Goal: Information Seeking & Learning: Learn about a topic

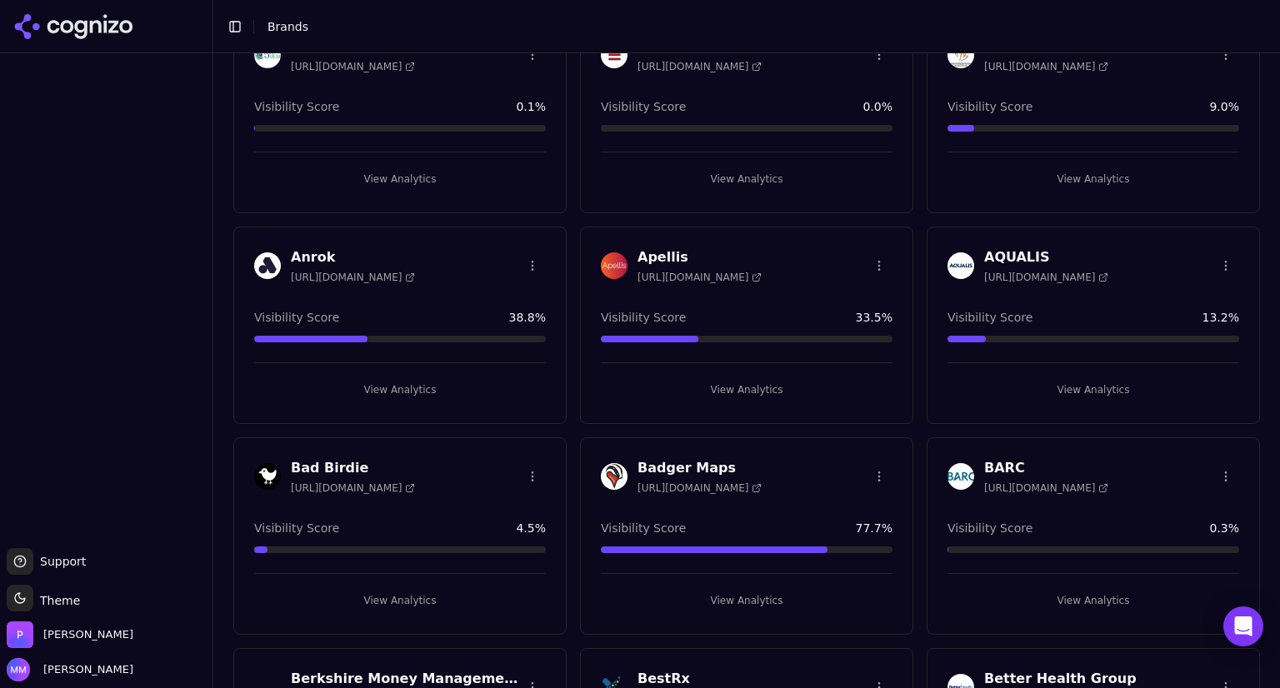
scroll to position [107, 0]
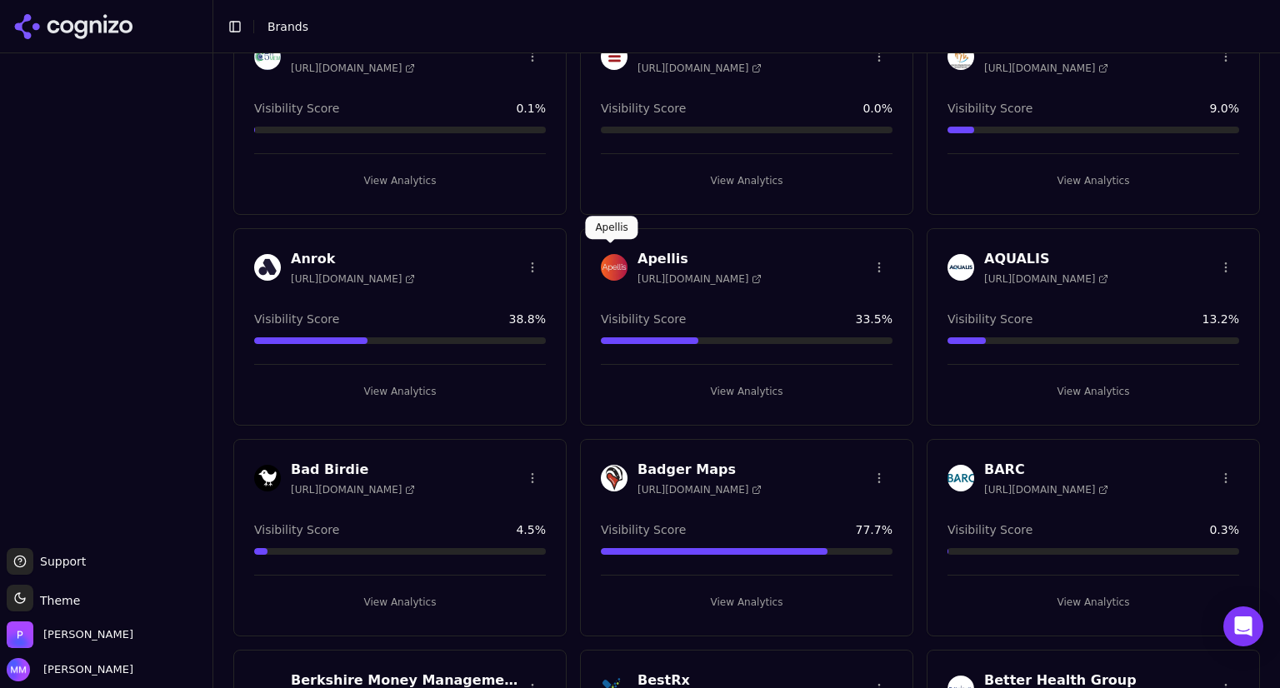
click at [651, 253] on h3 "Apellis" at bounding box center [700, 259] width 124 height 20
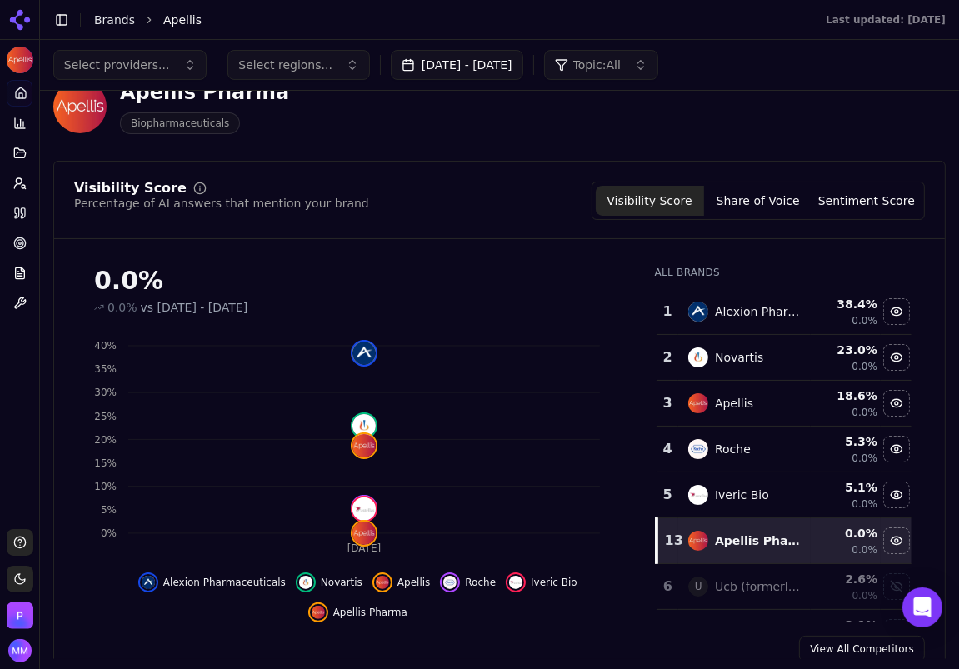
scroll to position [58, 0]
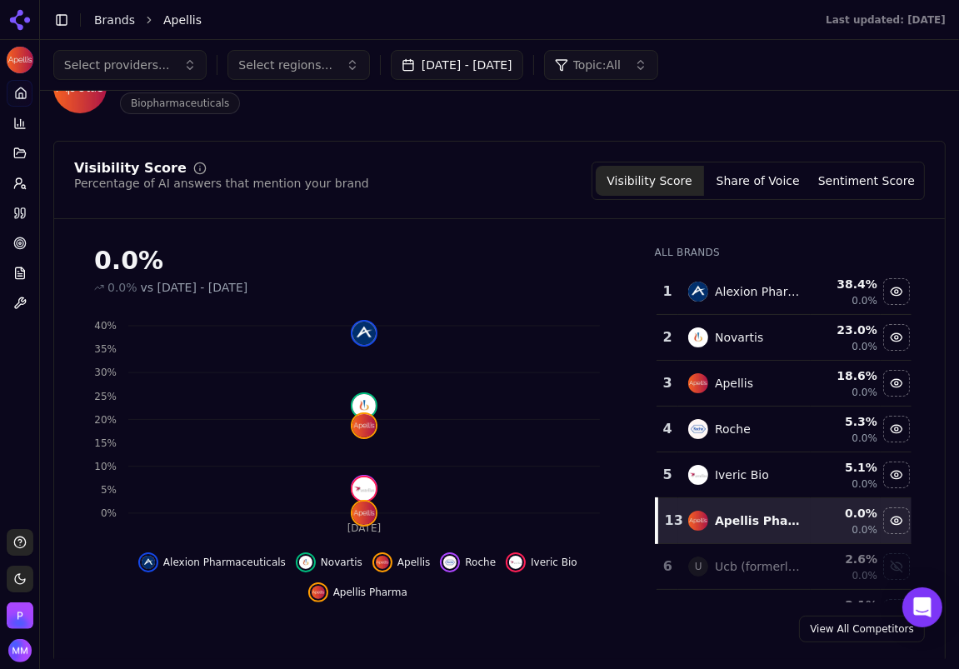
click at [752, 173] on button "Share of Voice" at bounding box center [758, 181] width 108 height 30
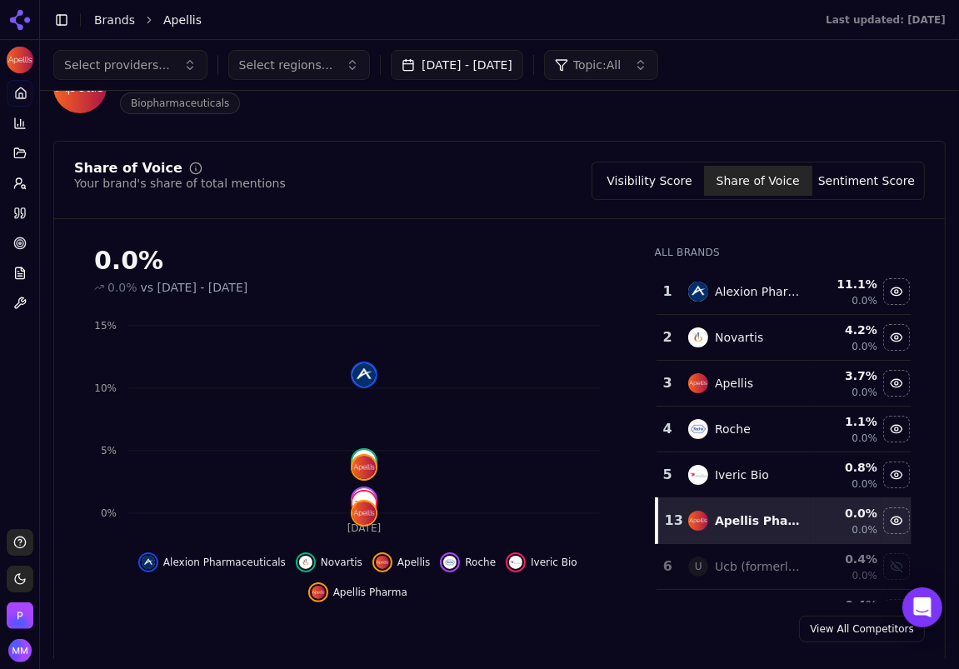
click at [667, 185] on button "Visibility Score" at bounding box center [650, 181] width 108 height 30
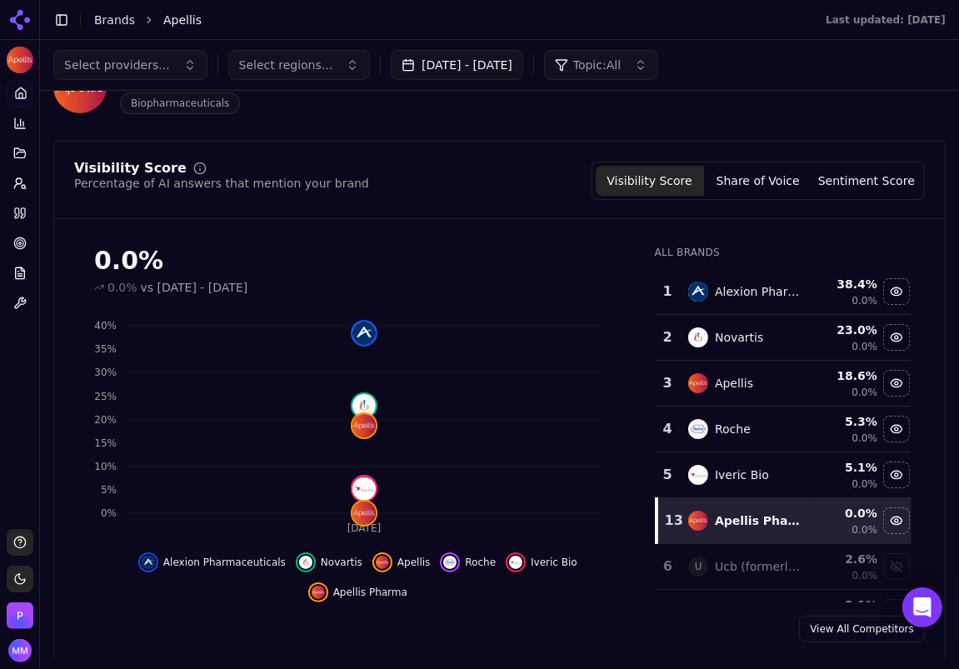
click at [853, 176] on button "Sentiment Score" at bounding box center [867, 181] width 108 height 30
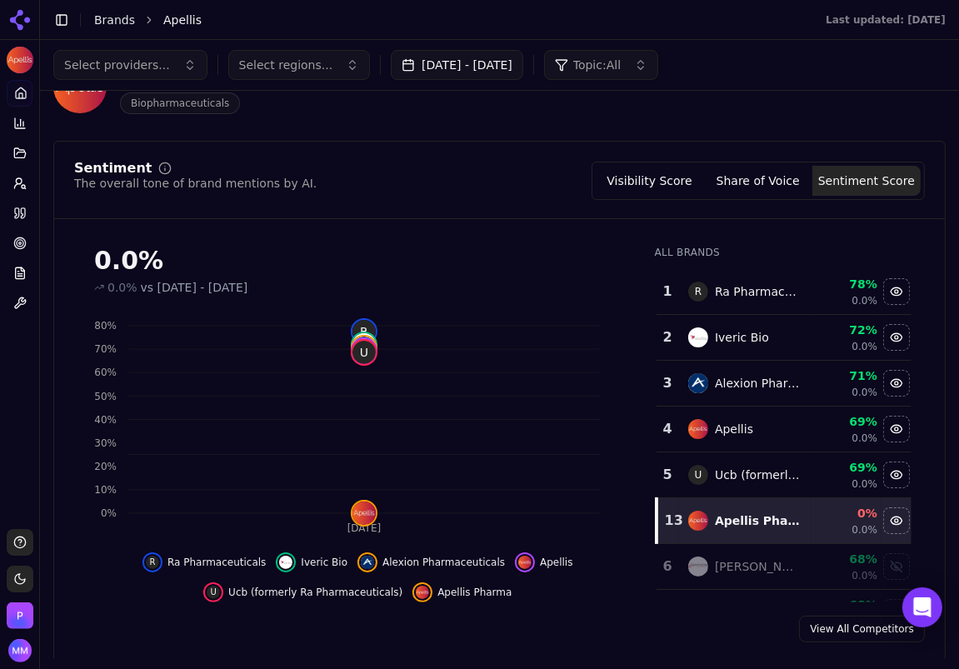
click at [783, 180] on button "Share of Voice" at bounding box center [758, 181] width 108 height 30
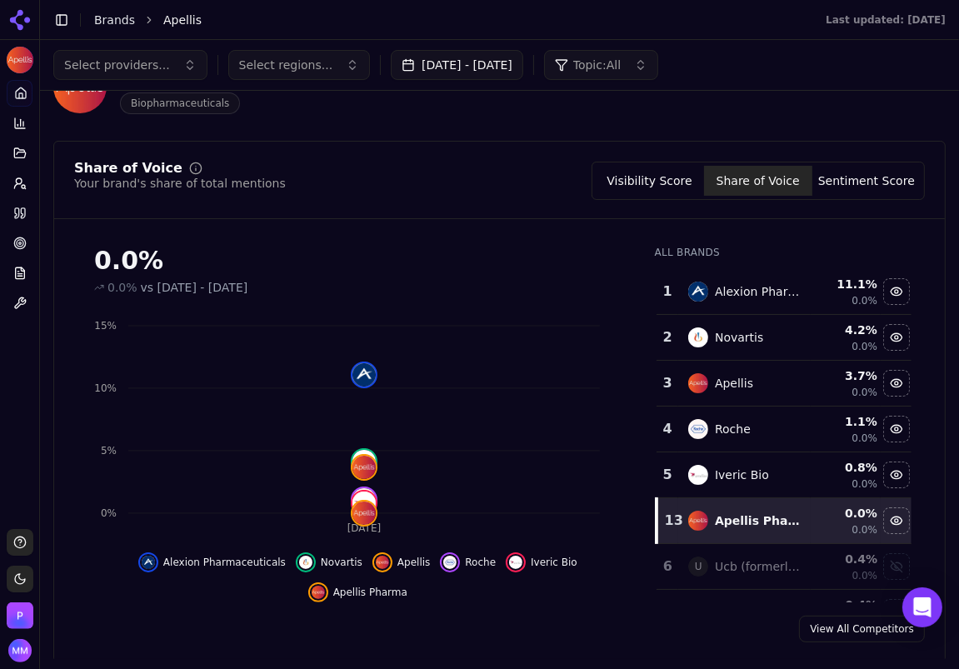
click at [673, 176] on button "Visibility Score" at bounding box center [650, 181] width 108 height 30
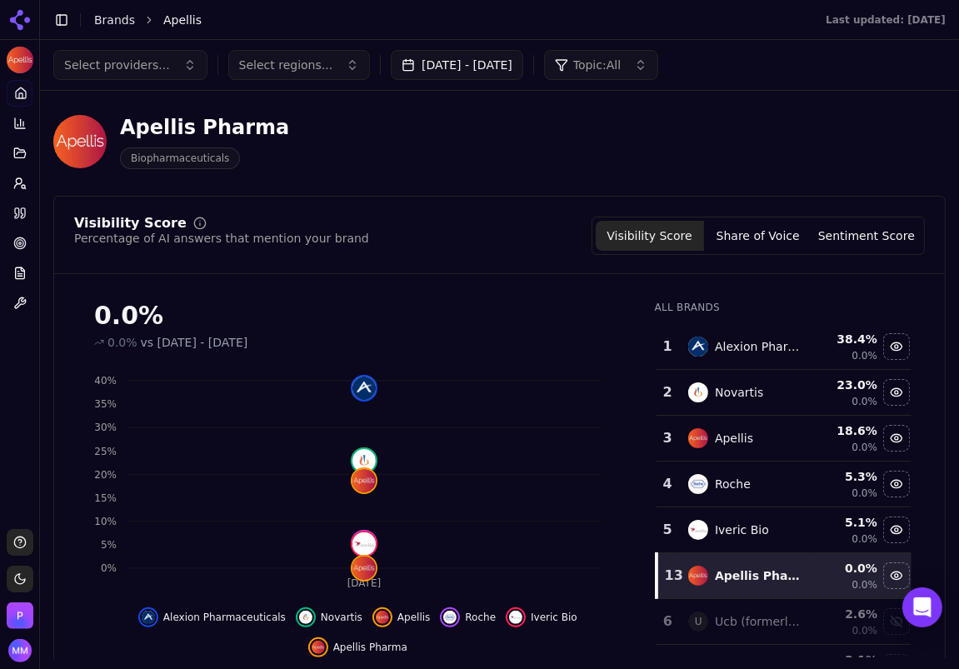
scroll to position [65, 0]
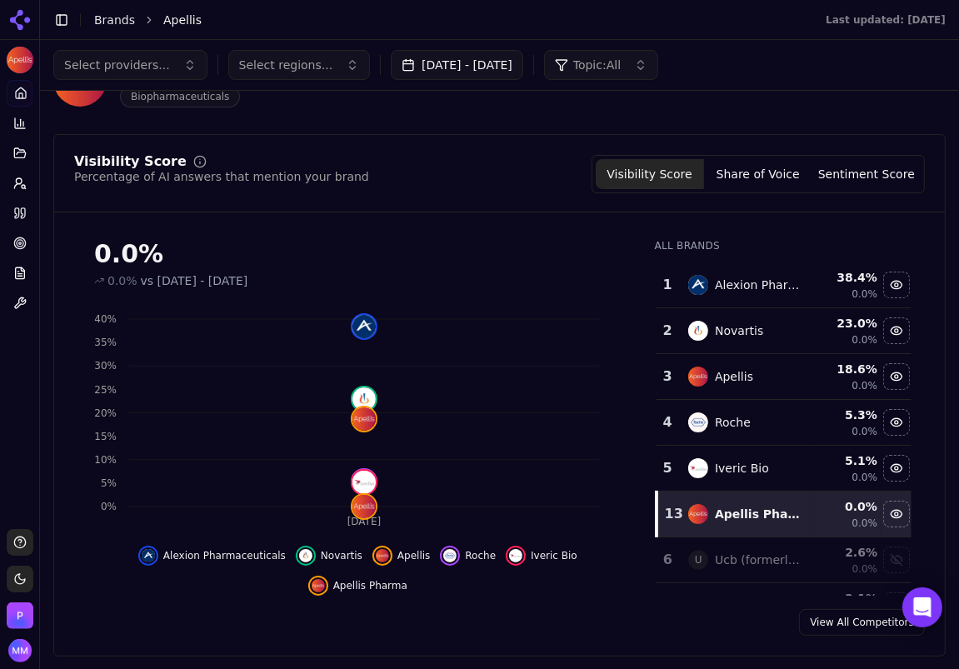
click at [19, 17] on icon at bounding box center [20, 20] width 27 height 27
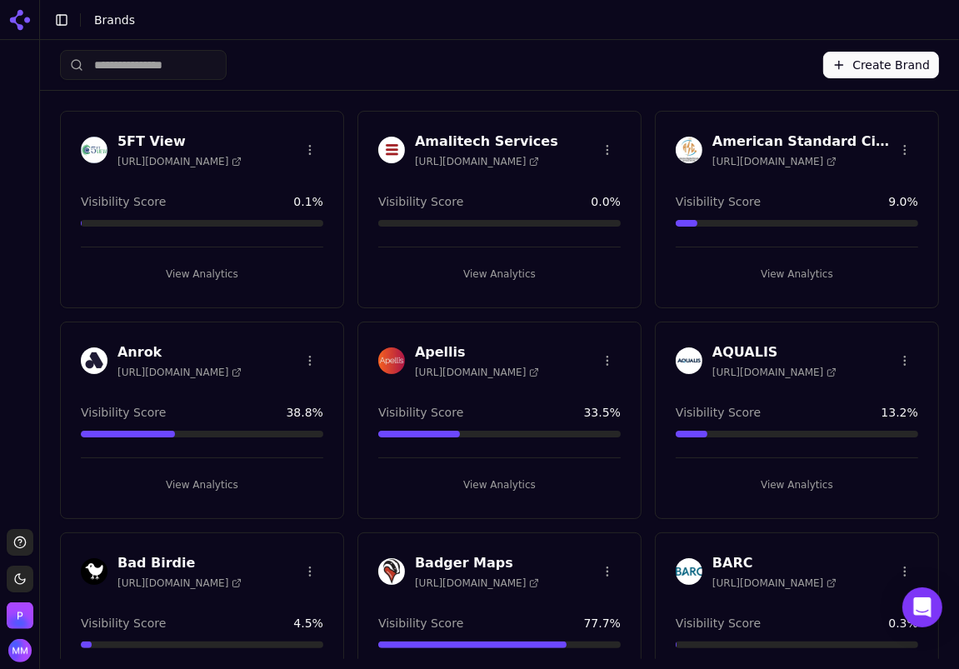
click at [138, 134] on h3 "5FT View" at bounding box center [180, 142] width 124 height 20
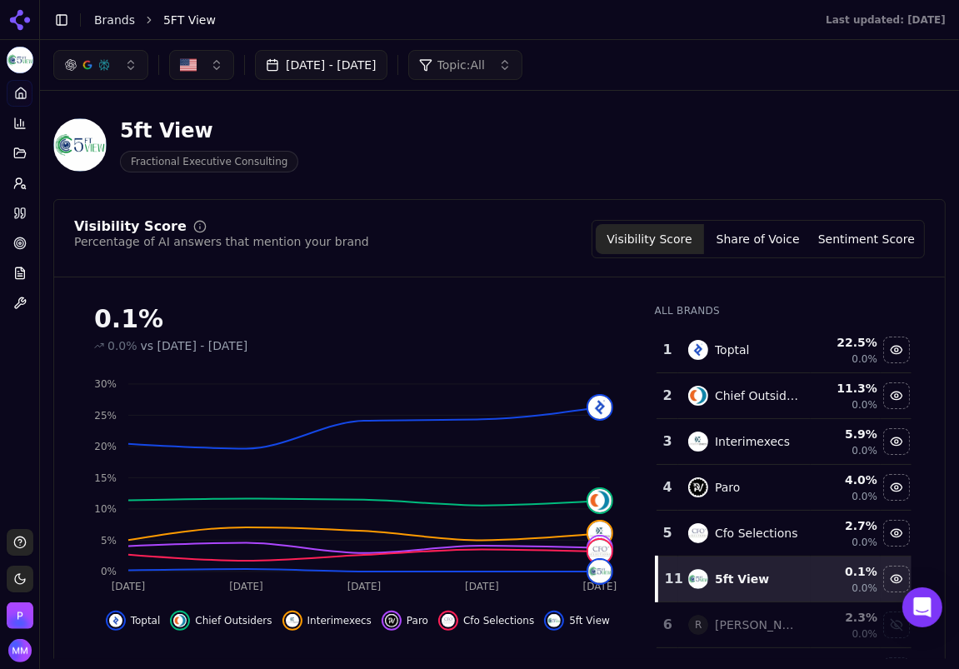
click at [17, 15] on icon at bounding box center [16, 16] width 13 height 13
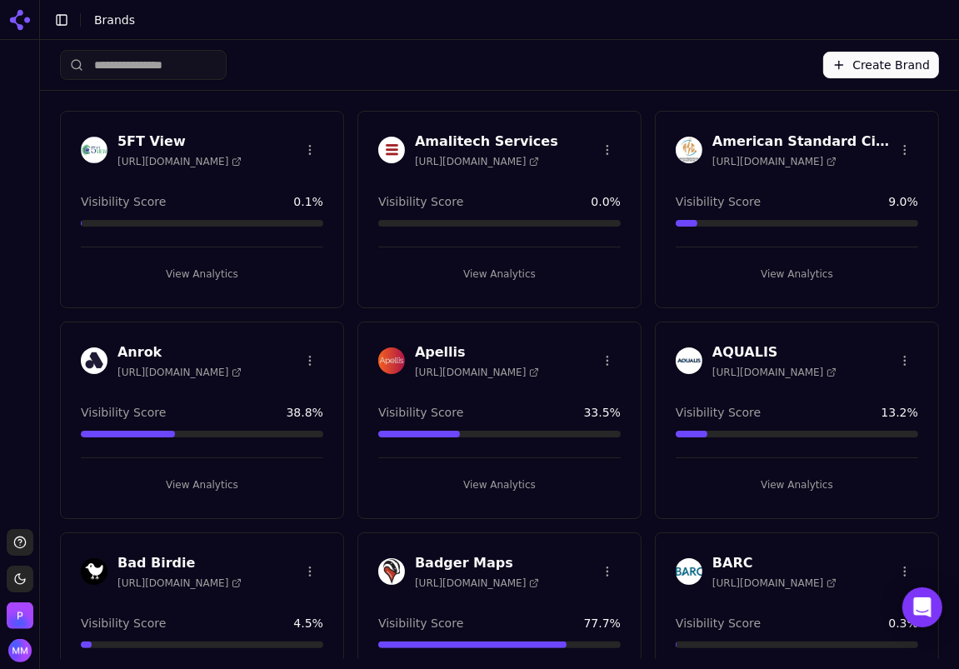
click at [378, 370] on div at bounding box center [391, 361] width 27 height 27
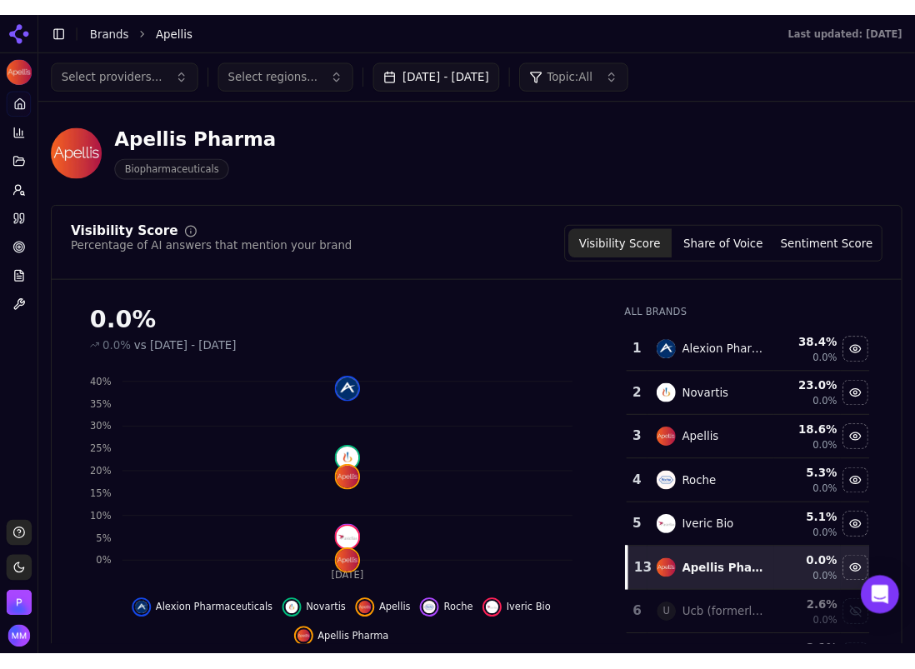
scroll to position [38, 0]
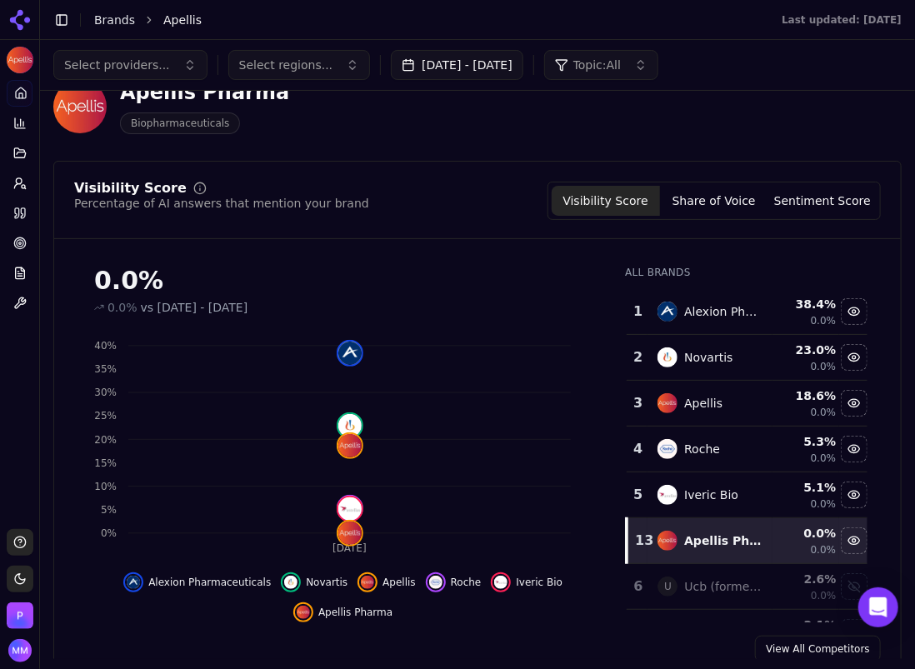
click at [699, 204] on button "Share of Voice" at bounding box center [714, 201] width 108 height 30
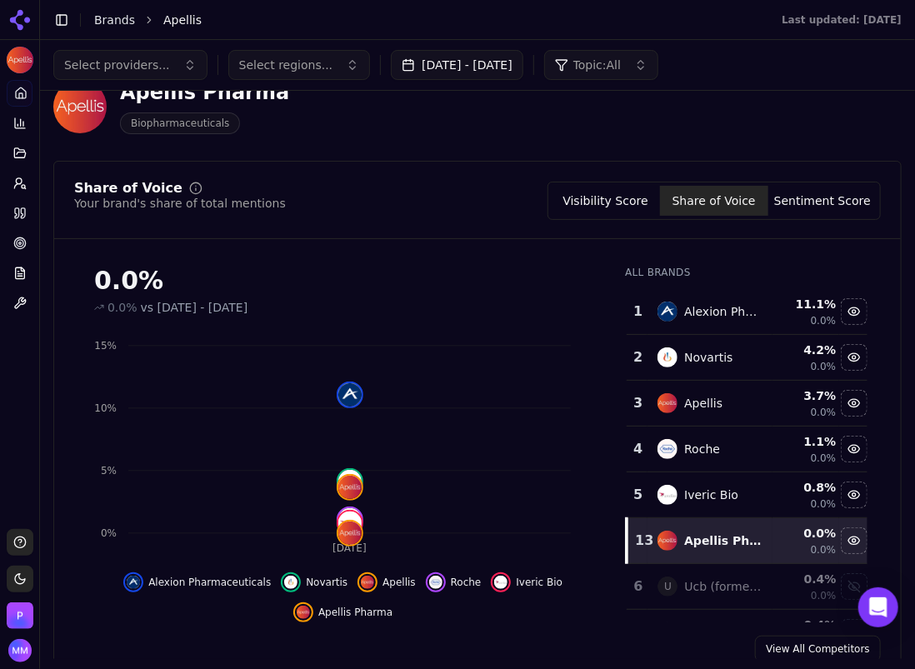
click at [811, 211] on button "Sentiment Score" at bounding box center [822, 201] width 108 height 30
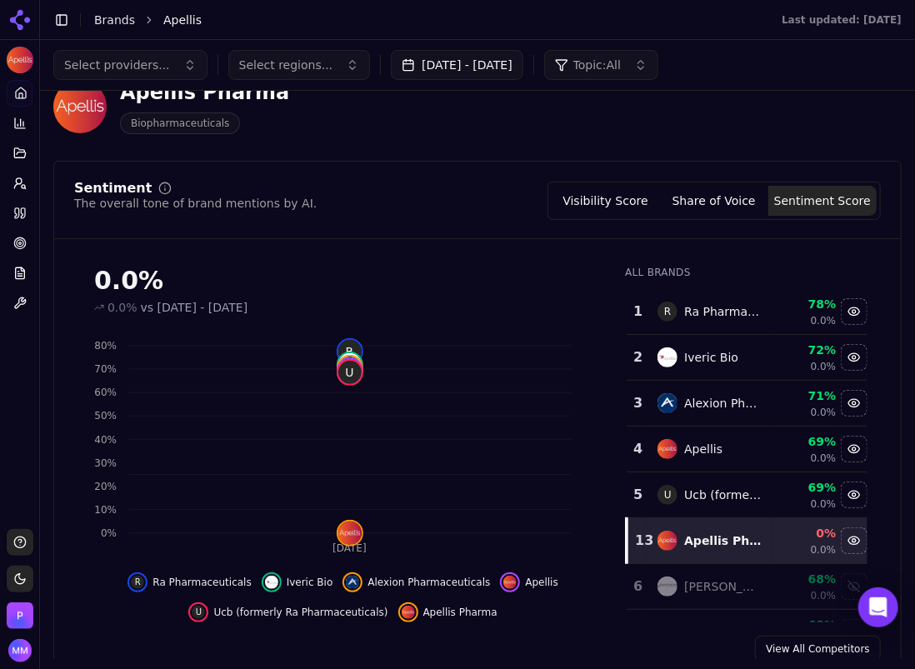
click at [600, 204] on button "Visibility Score" at bounding box center [606, 201] width 108 height 30
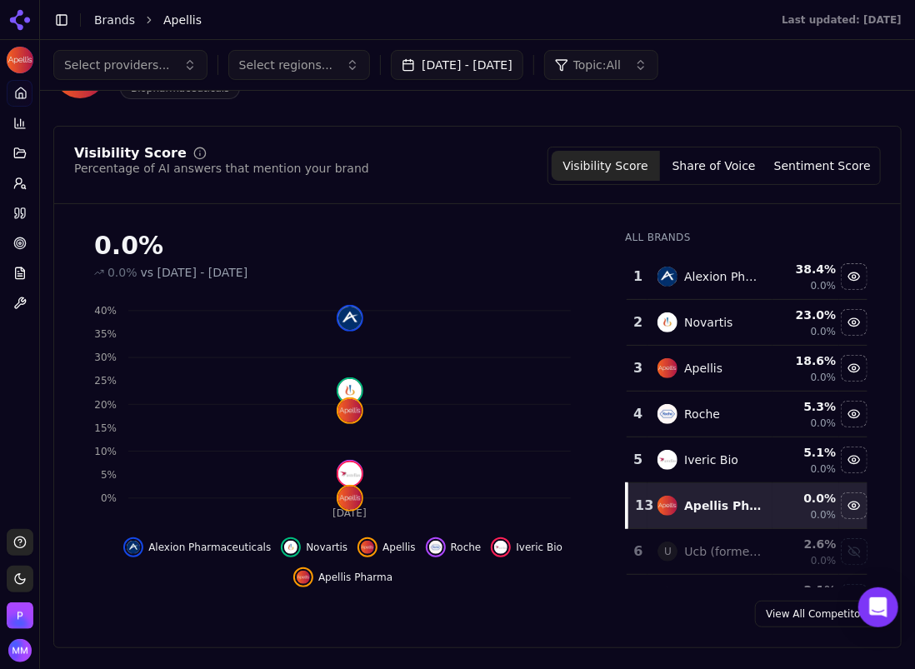
scroll to position [73, 0]
click at [696, 158] on button "Share of Voice" at bounding box center [714, 166] width 108 height 30
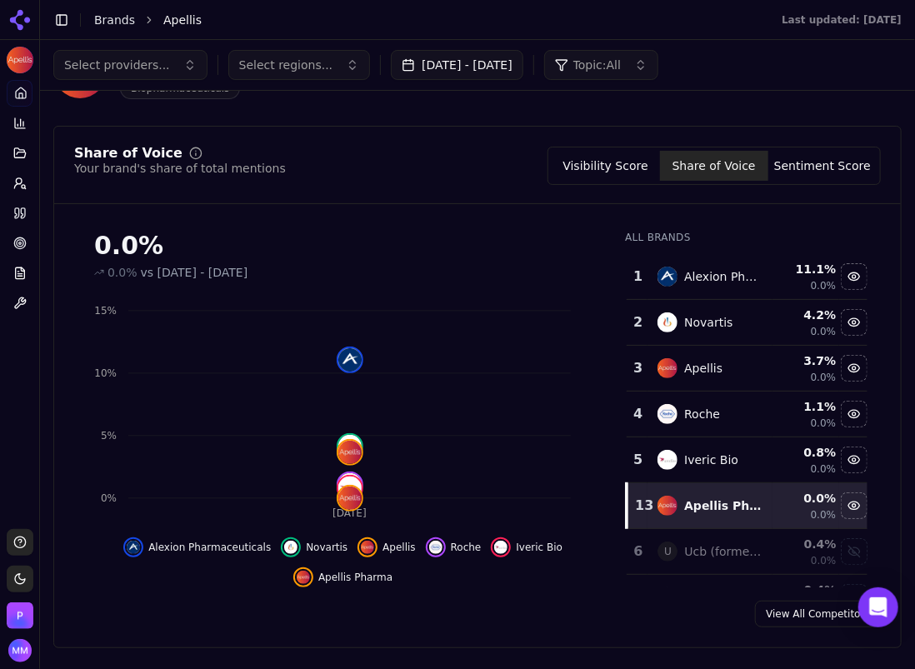
click at [798, 174] on button "Sentiment Score" at bounding box center [822, 166] width 108 height 30
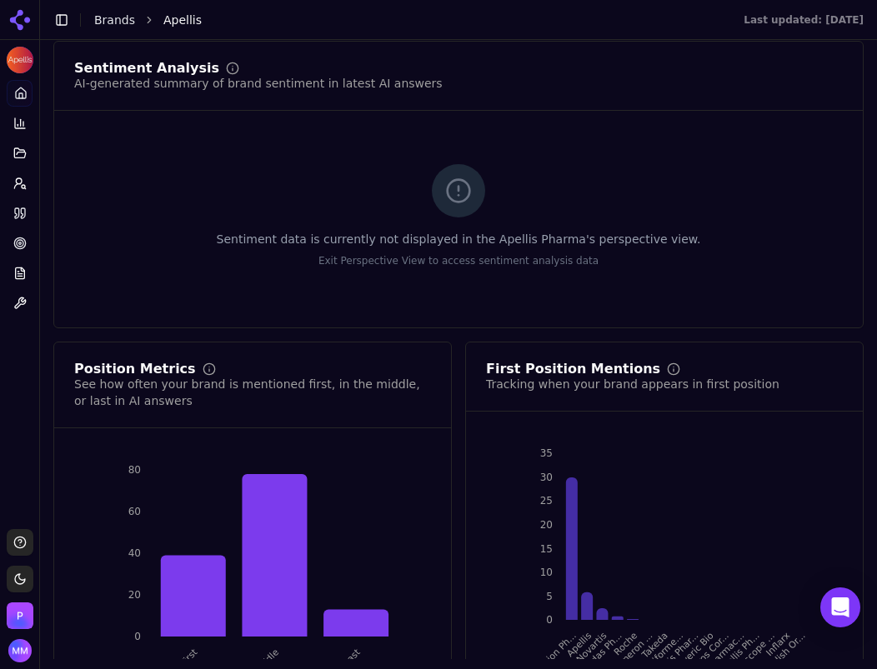
scroll to position [3074, 0]
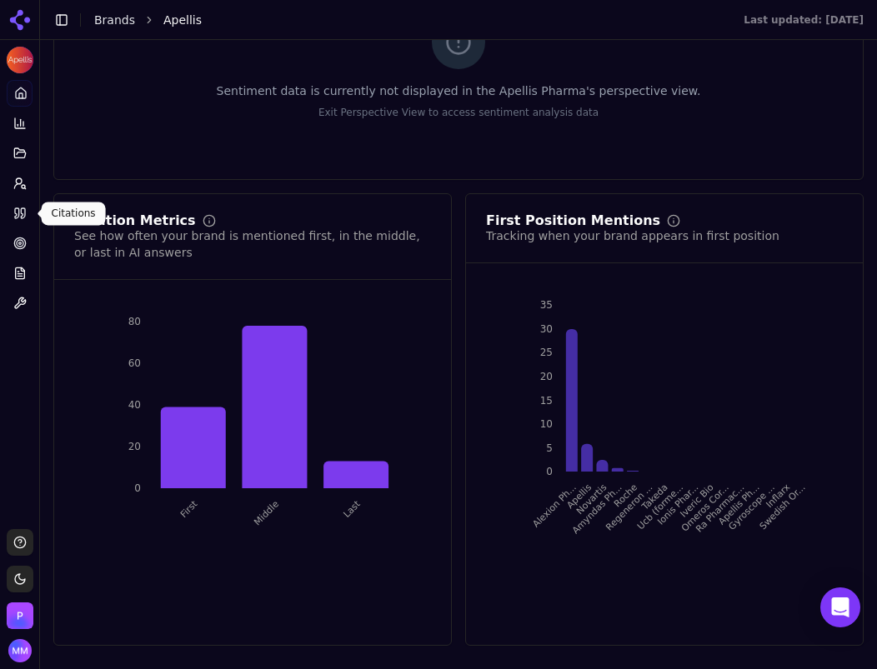
click at [24, 208] on icon at bounding box center [23, 213] width 4 height 10
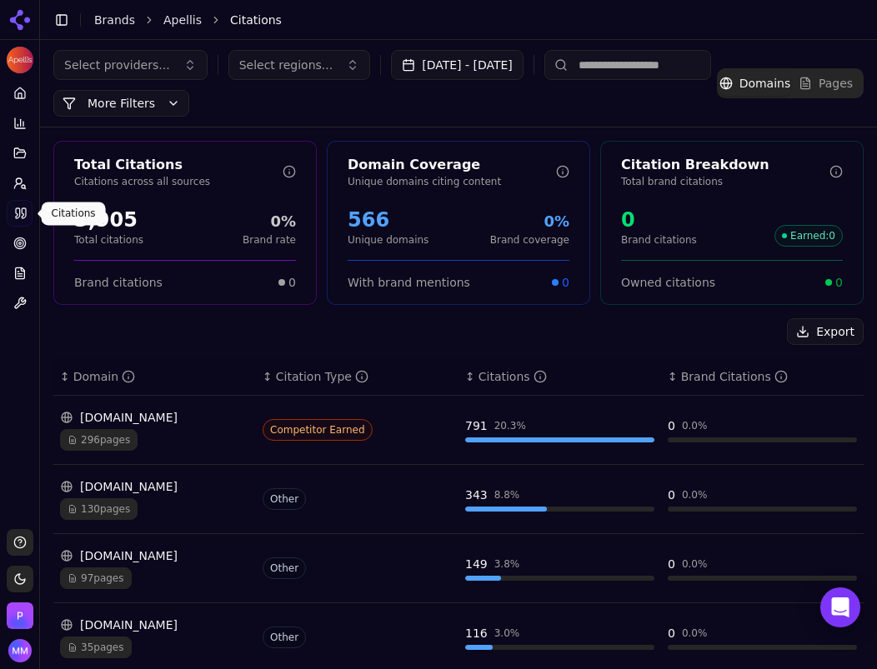
click at [260, 333] on div "Export" at bounding box center [458, 331] width 810 height 27
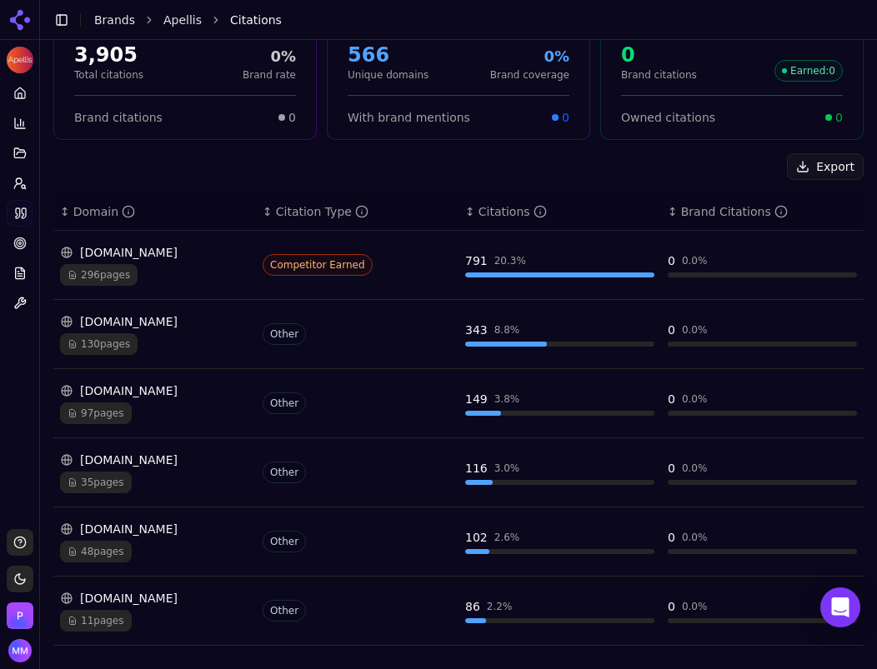
scroll to position [169, 0]
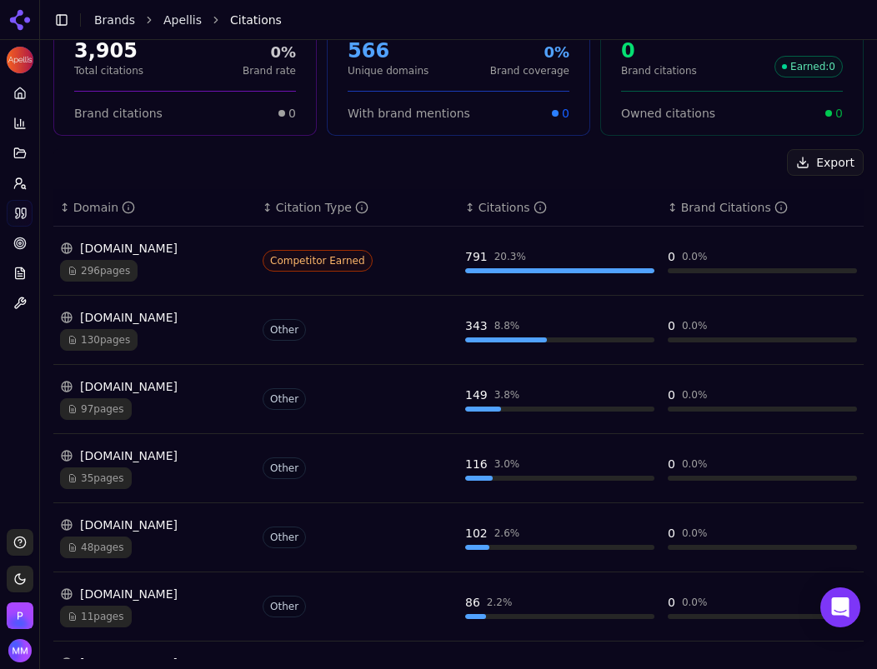
click at [822, 161] on button "Export" at bounding box center [825, 162] width 77 height 27
click at [106, 158] on div "Export" at bounding box center [458, 162] width 810 height 27
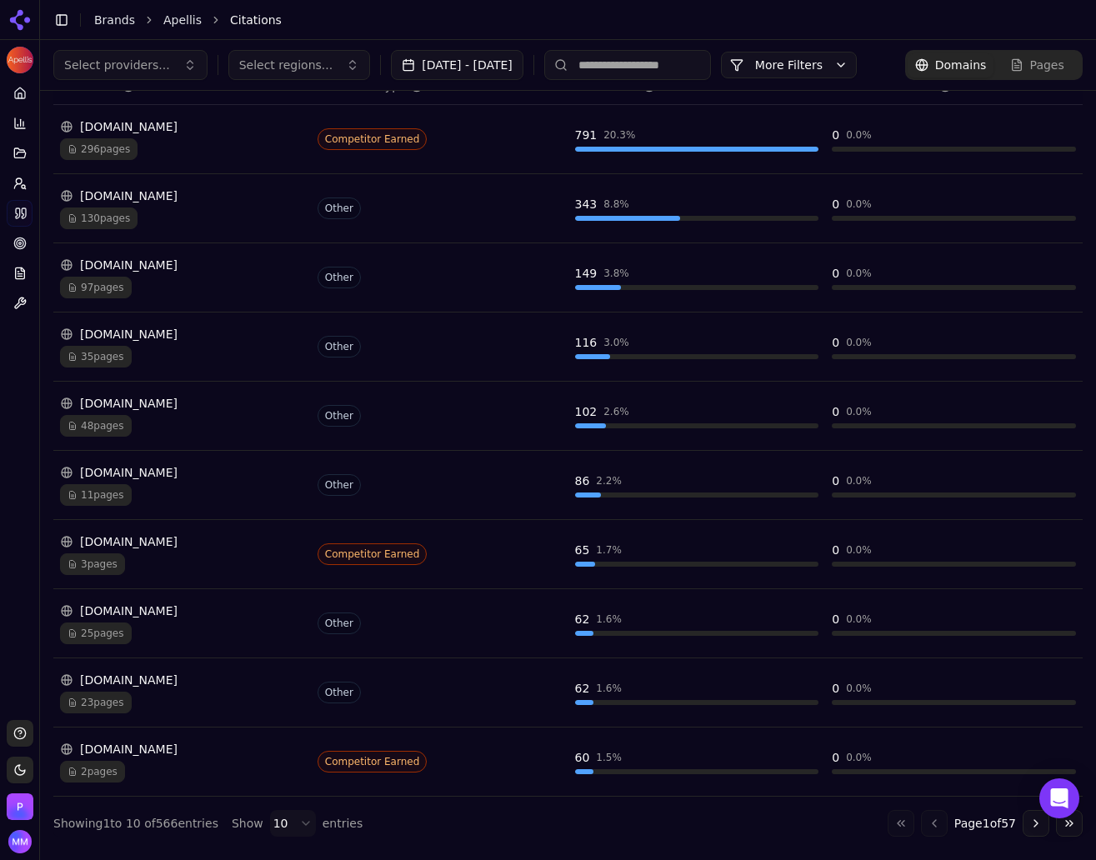
scroll to position [254, 0]
drag, startPoint x: 833, startPoint y: 0, endPoint x: 13, endPoint y: 473, distance: 947.6
click at [13, 473] on div "Platform Home Competition Topics Prompts Citations Optimize Reports Toolbox" at bounding box center [19, 393] width 39 height 640
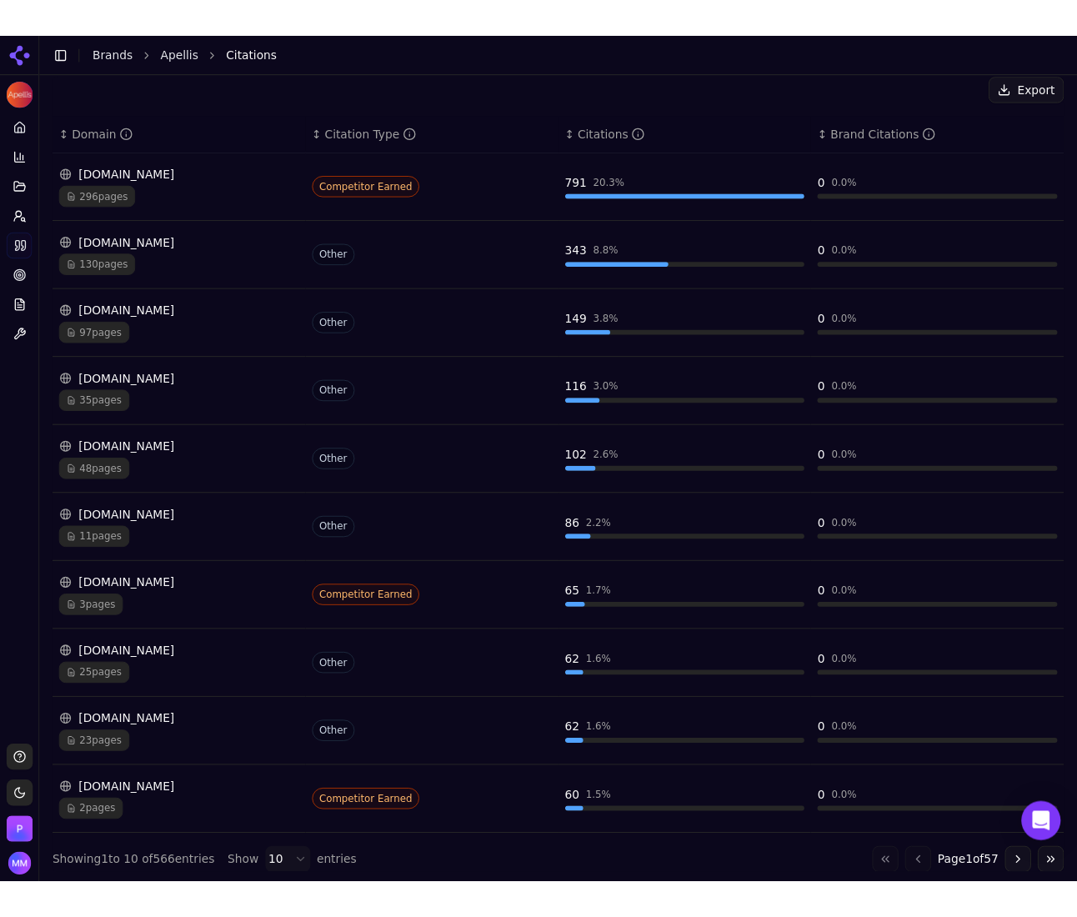
scroll to position [198, 0]
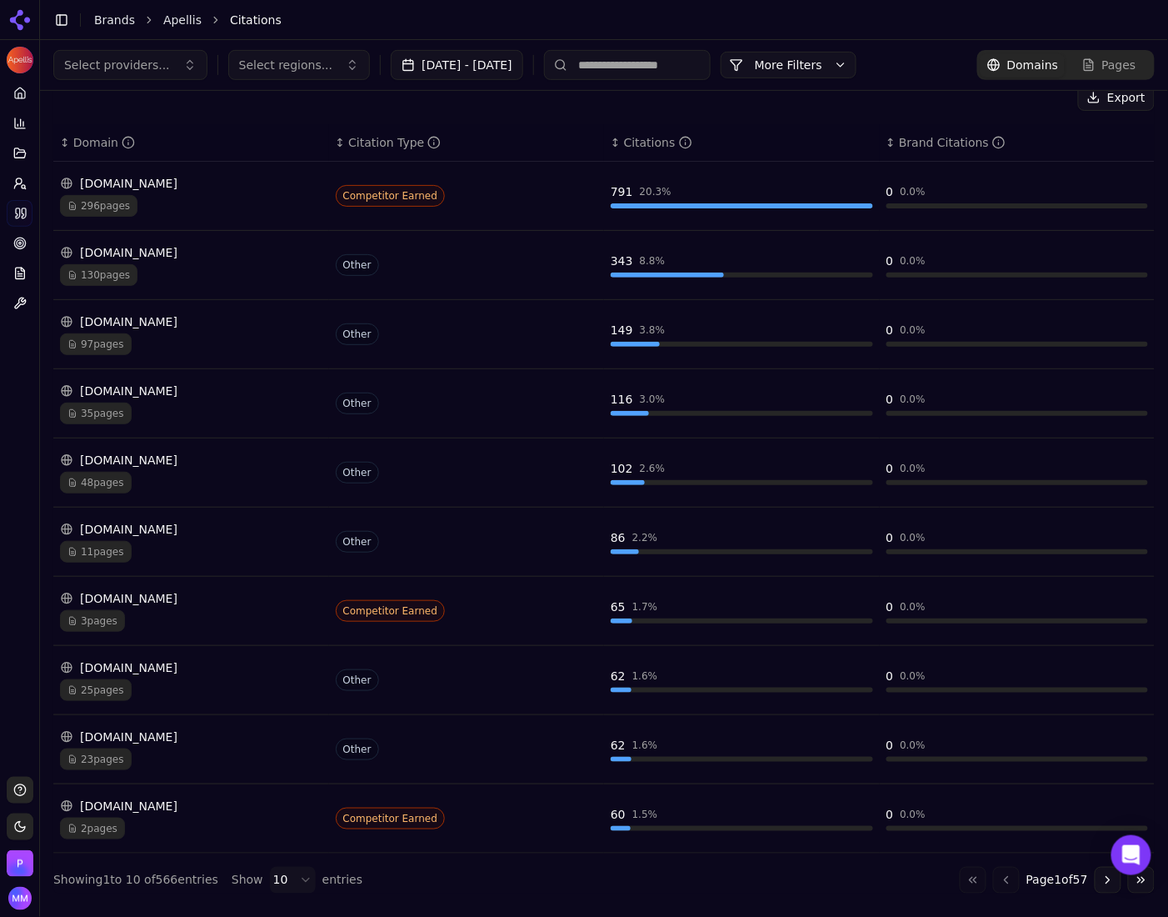
drag, startPoint x: 1066, startPoint y: 1, endPoint x: 727, endPoint y: 98, distance: 352.7
click at [727, 98] on div "Export" at bounding box center [604, 97] width 1102 height 27
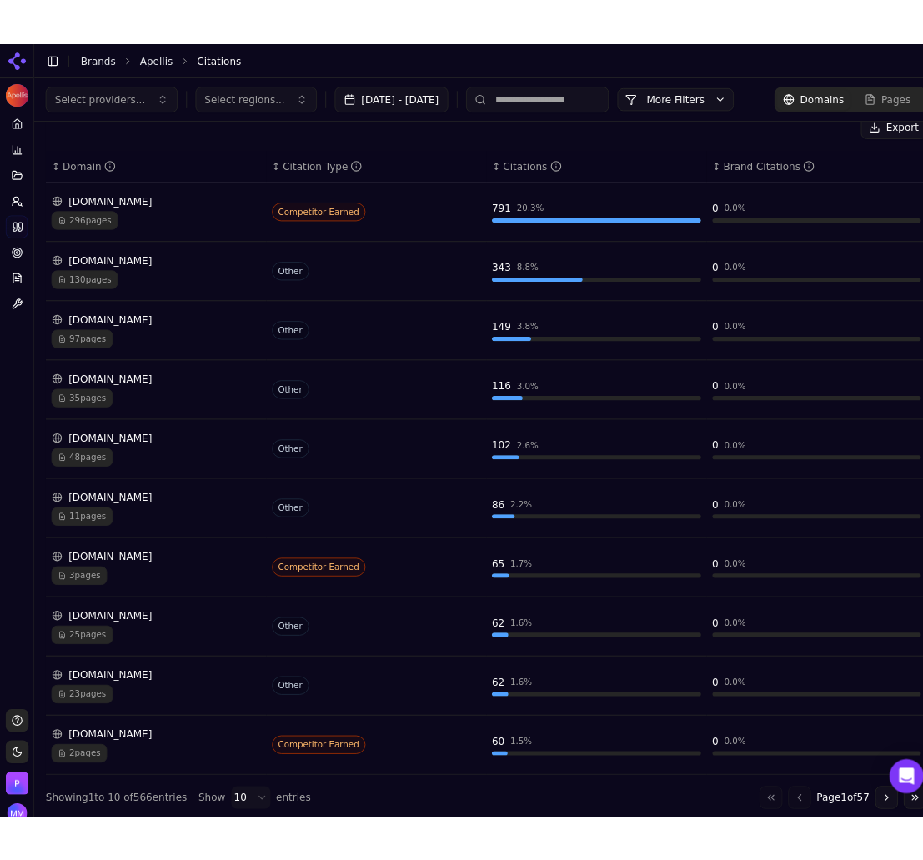
scroll to position [235, 0]
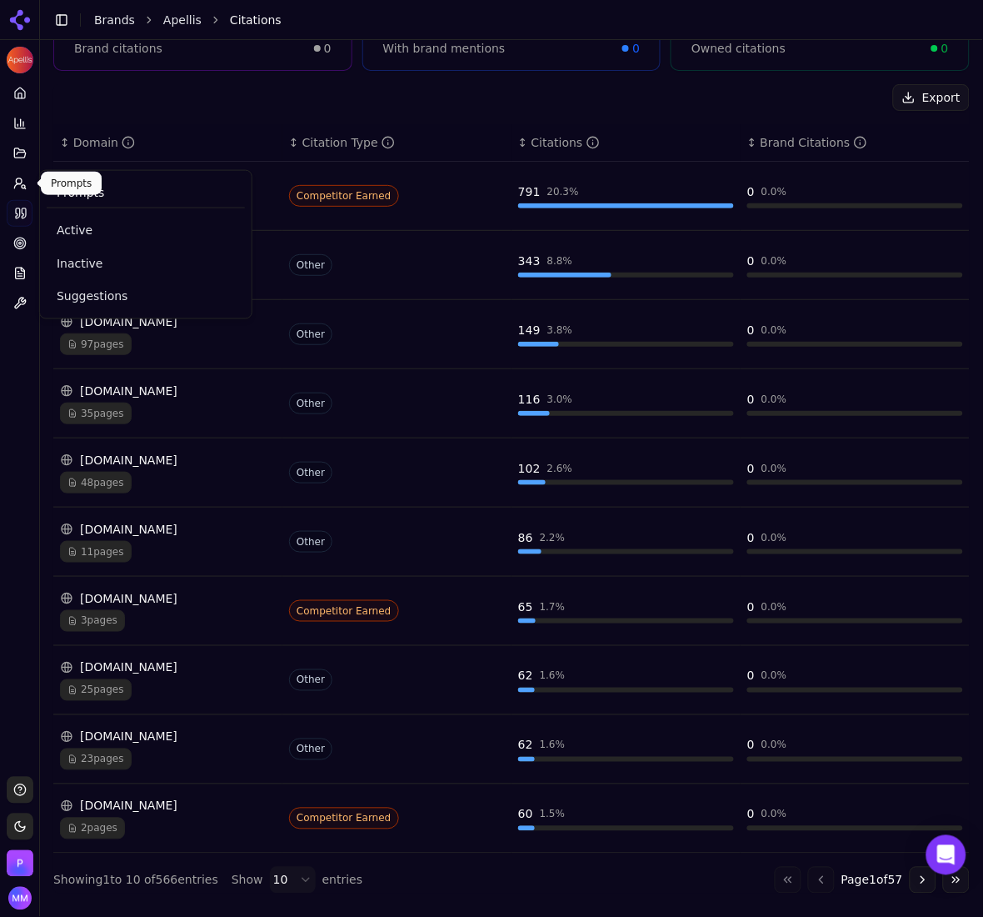
click at [25, 185] on icon at bounding box center [19, 183] width 13 height 13
click at [10, 181] on button "Prompts" at bounding box center [20, 183] width 26 height 27
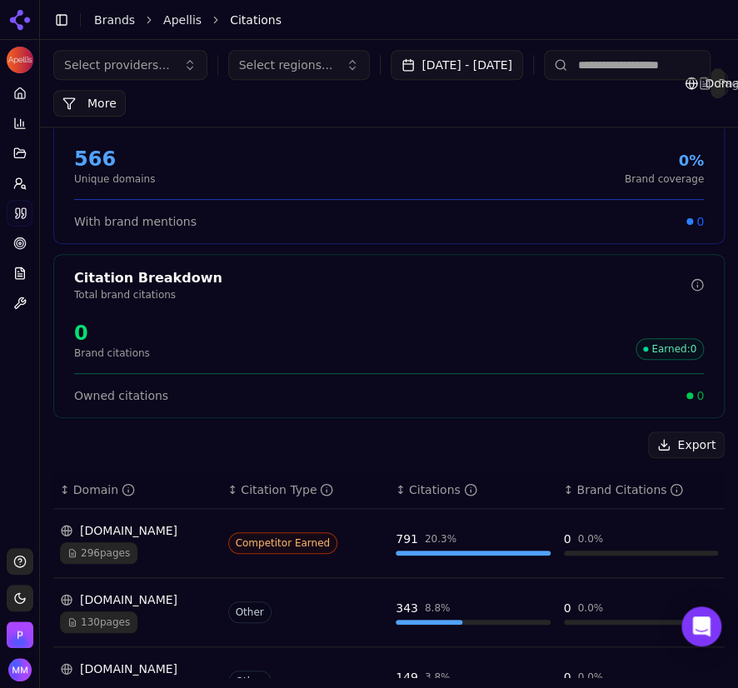
drag, startPoint x: 595, startPoint y: 12, endPoint x: 59, endPoint y: 431, distance: 680.4
click at [59, 432] on div "Export" at bounding box center [389, 445] width 672 height 27
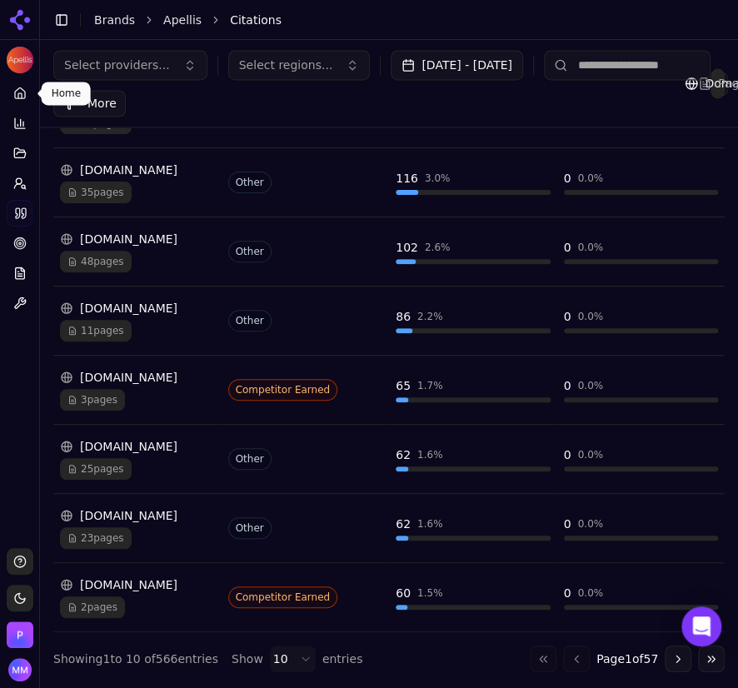
click at [22, 95] on icon at bounding box center [19, 95] width 3 height 5
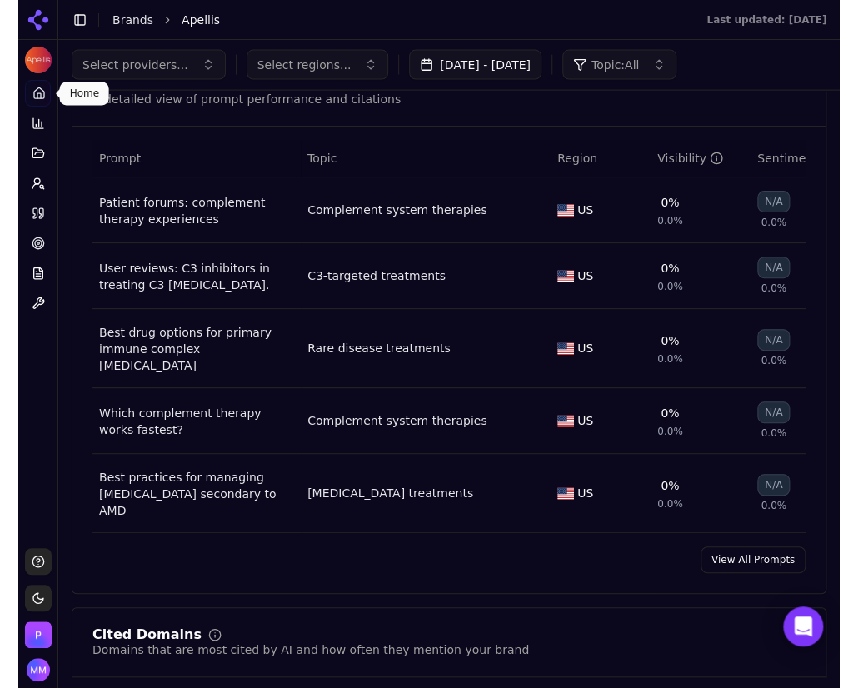
scroll to position [1124, 0]
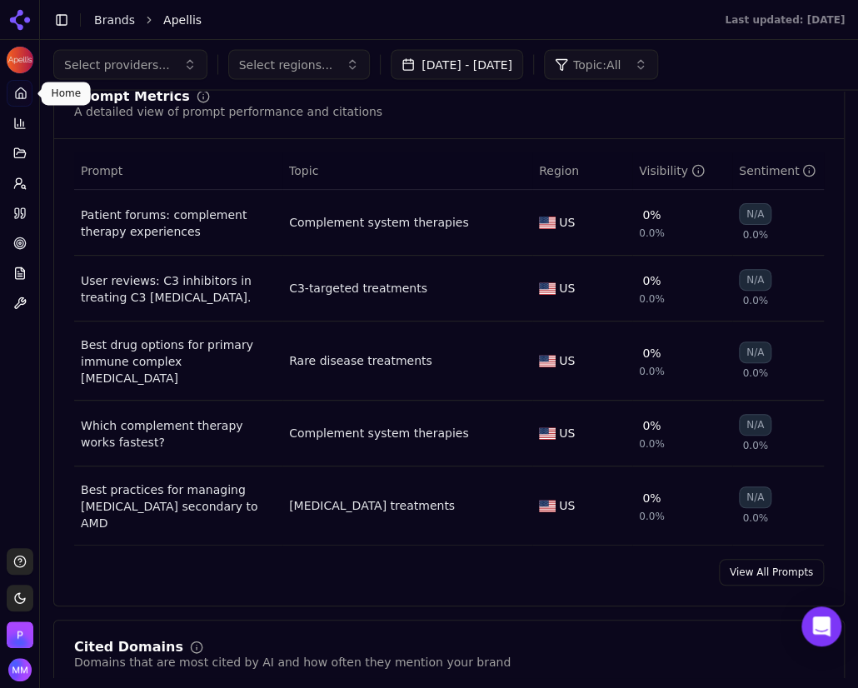
click at [737, 586] on link "View All Prompts" at bounding box center [771, 572] width 105 height 27
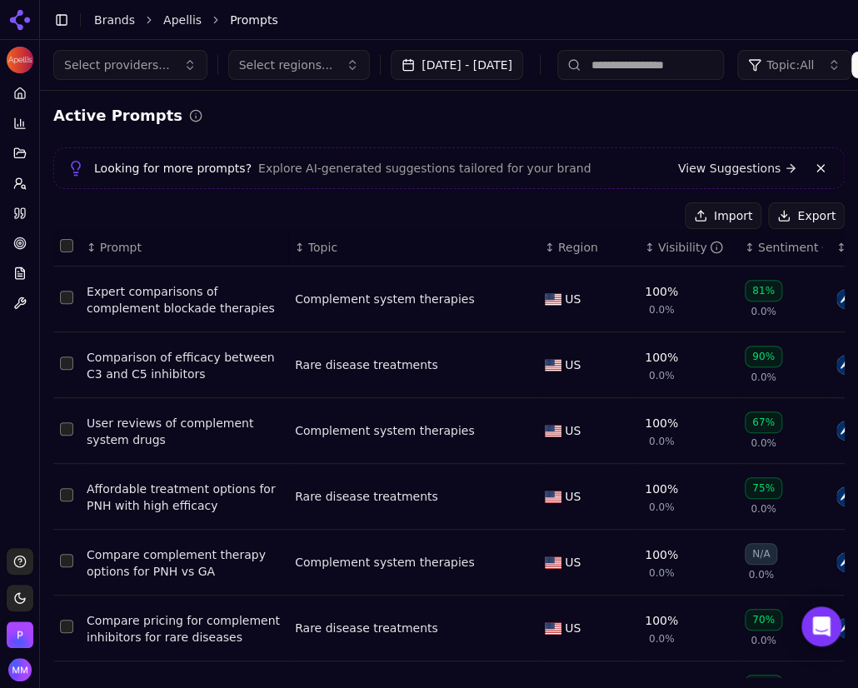
click at [802, 213] on button "Export" at bounding box center [806, 216] width 77 height 27
click at [290, 203] on div "Import Export" at bounding box center [449, 216] width 792 height 27
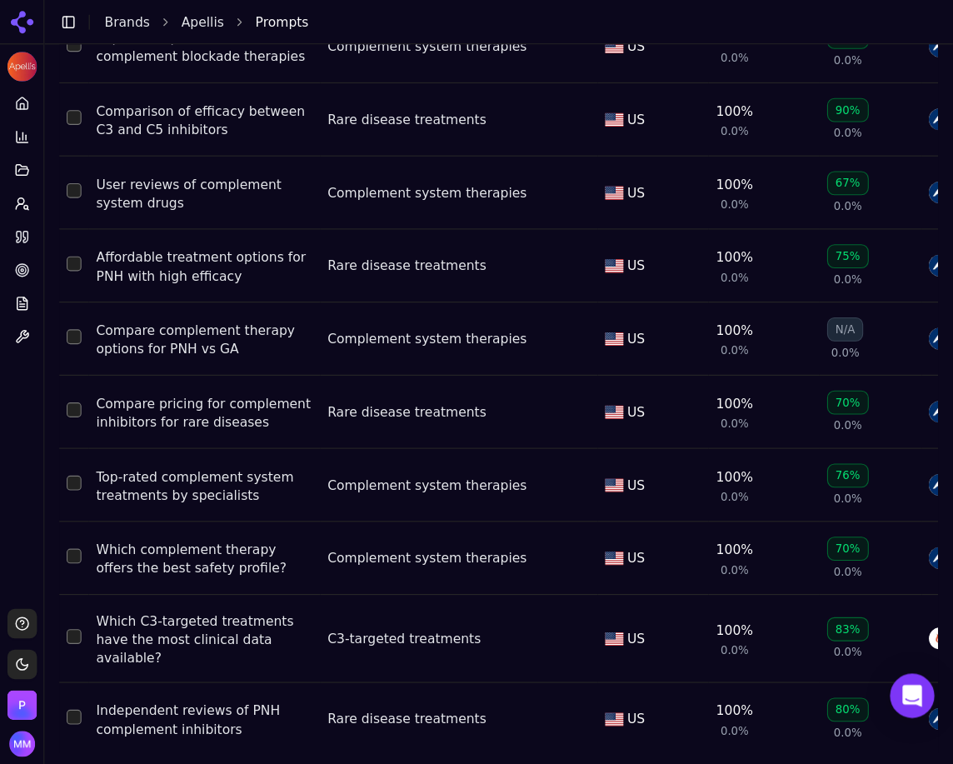
scroll to position [233, 0]
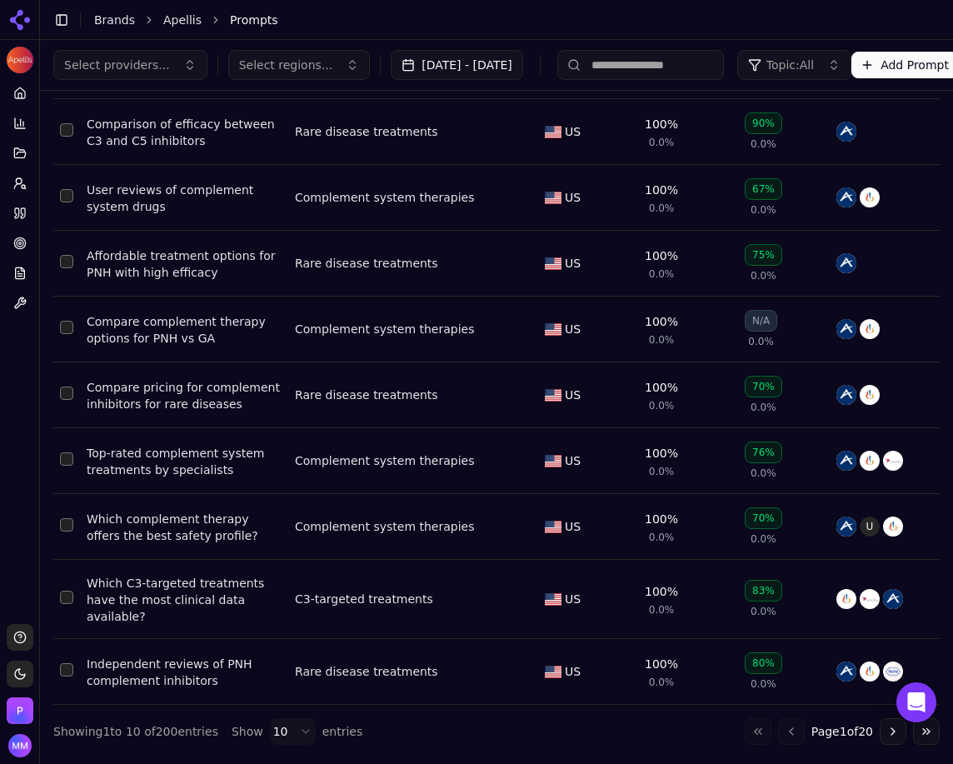
drag, startPoint x: 839, startPoint y: 0, endPoint x: 18, endPoint y: 471, distance: 947.1
click at [18, 471] on div "Platform Home Competition Topics Prompts Citations Optimize Reports Toolbox" at bounding box center [19, 345] width 39 height 544
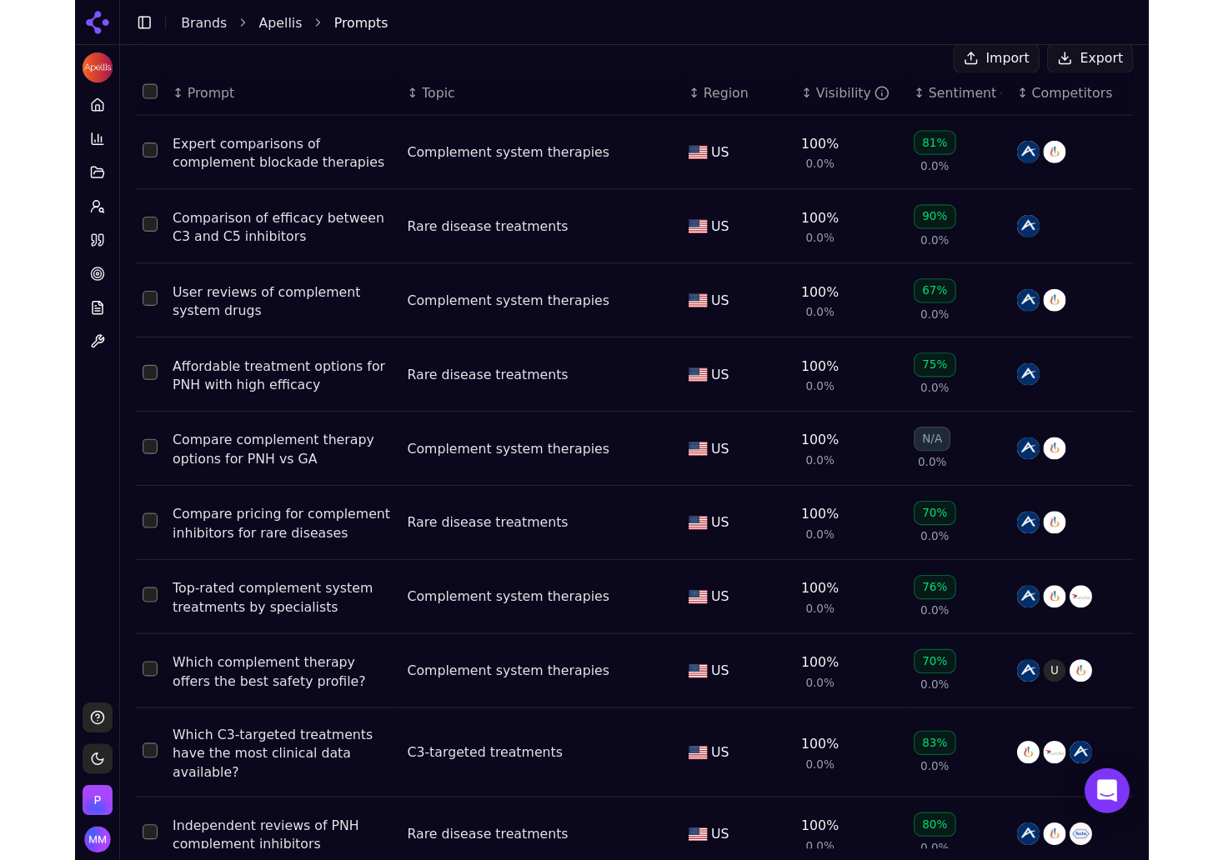
scroll to position [128, 0]
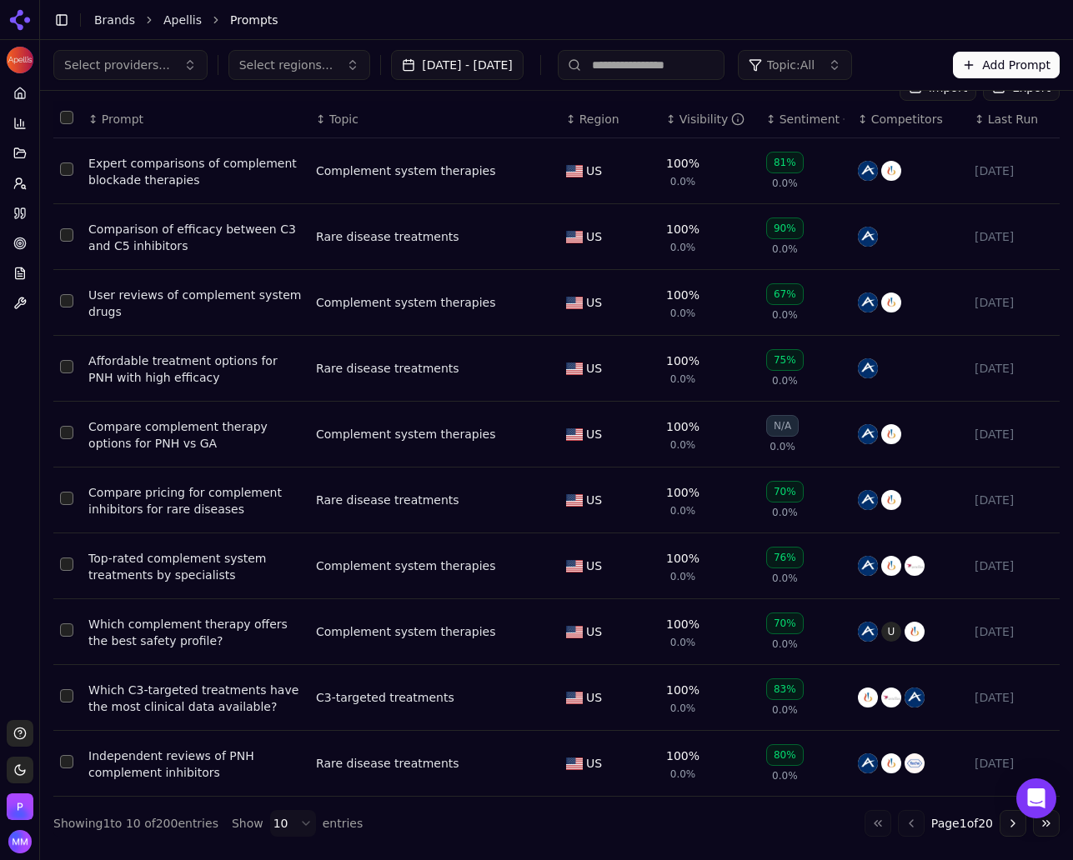
drag, startPoint x: 930, startPoint y: 0, endPoint x: 397, endPoint y: 107, distance: 543.9
click at [397, 107] on th "↕ Topic" at bounding box center [434, 120] width 250 height 38
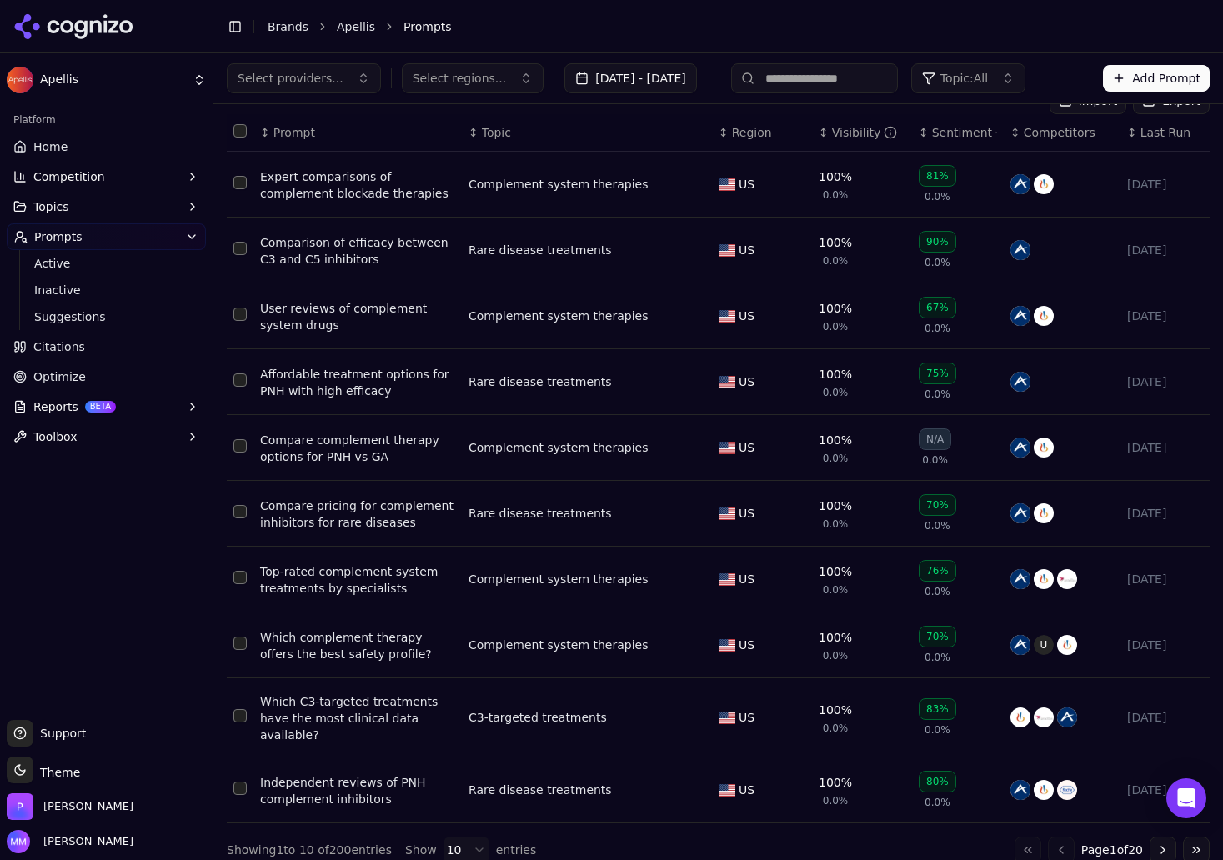
scroll to position [0, 0]
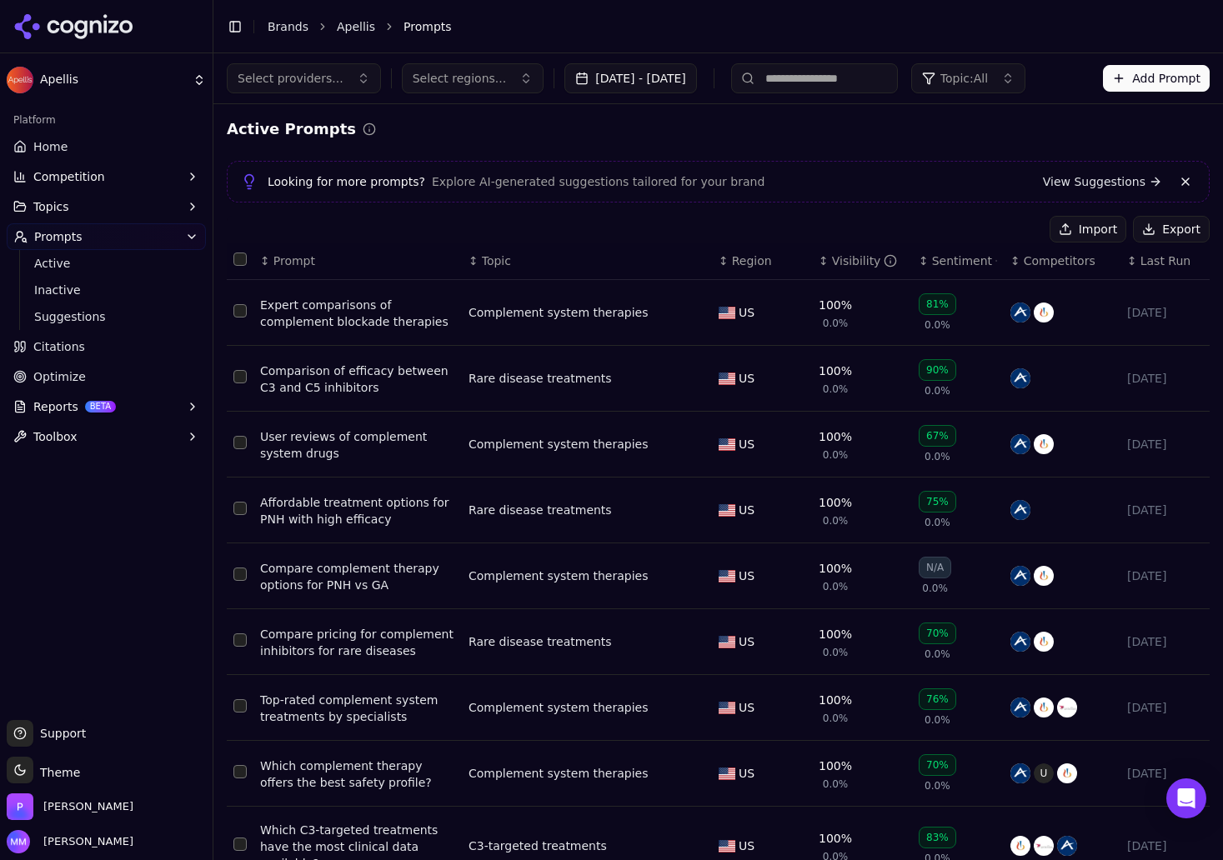
click at [63, 143] on span "Home" at bounding box center [50, 146] width 34 height 17
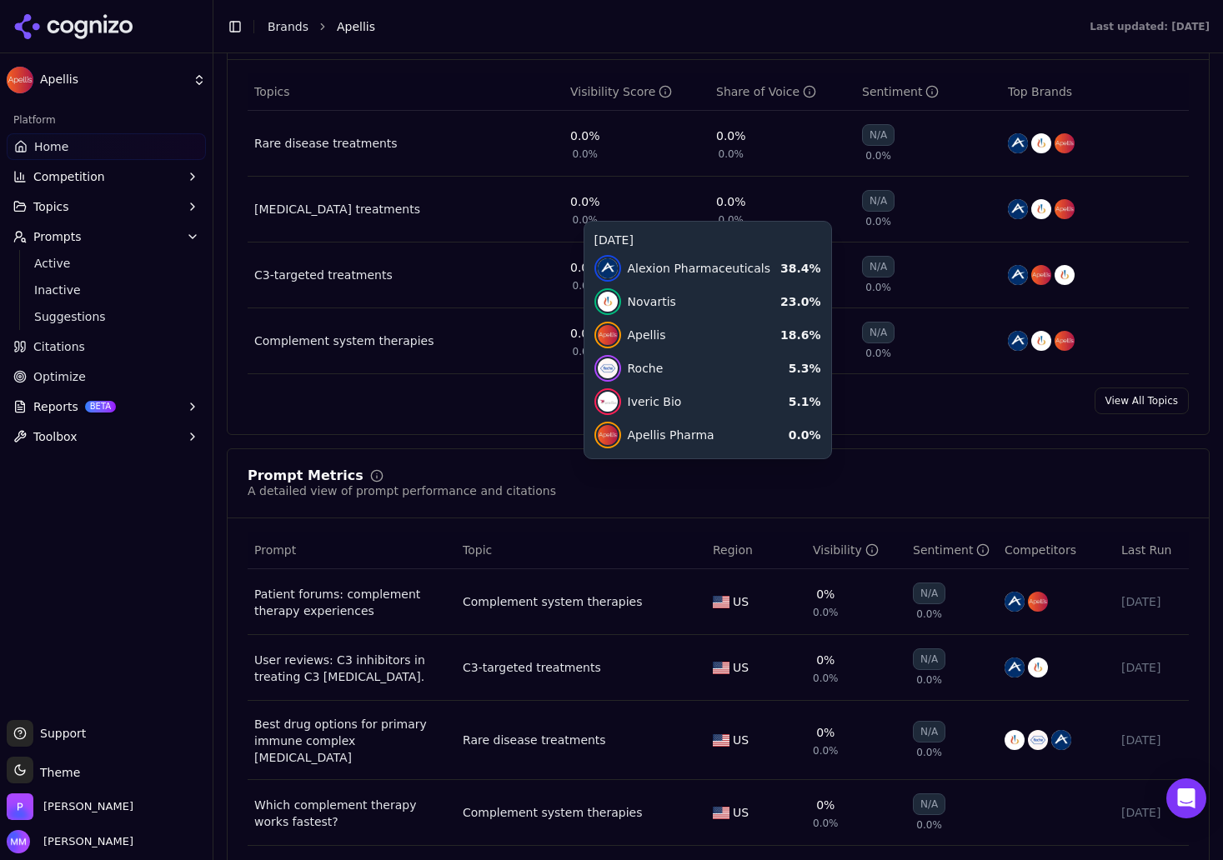
scroll to position [869, 0]
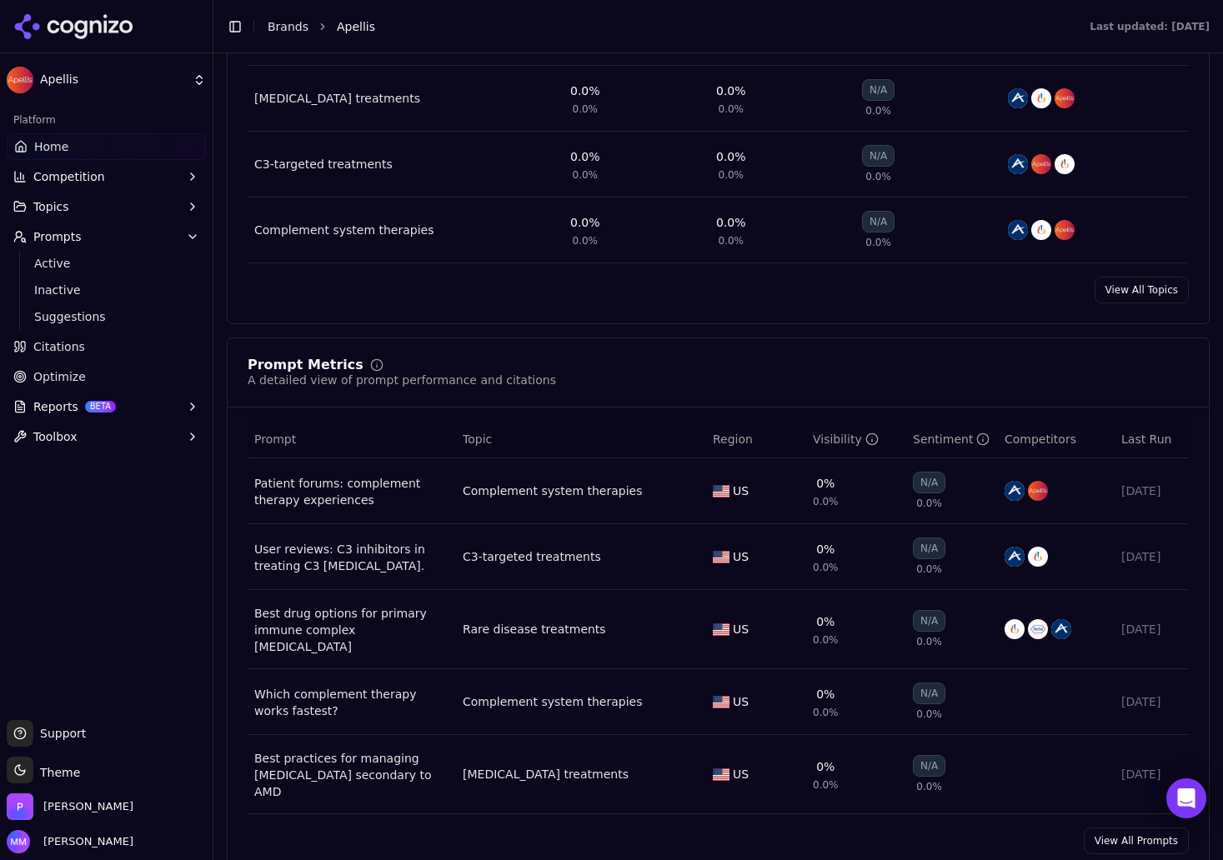
click at [103, 15] on icon at bounding box center [73, 26] width 121 height 25
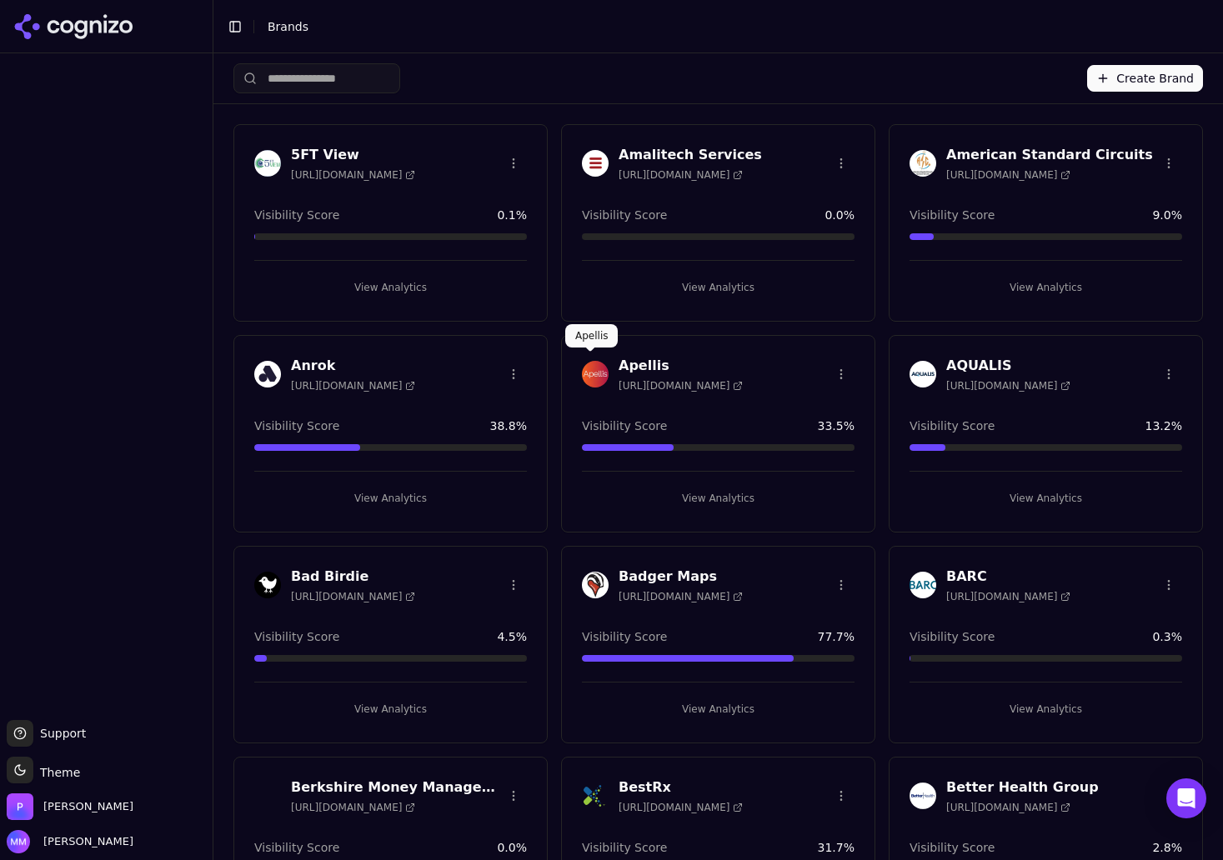
click at [740, 392] on div "Apellis [URL][DOMAIN_NAME]" at bounding box center [718, 377] width 313 height 42
click at [628, 360] on h3 "Apellis" at bounding box center [680, 366] width 124 height 20
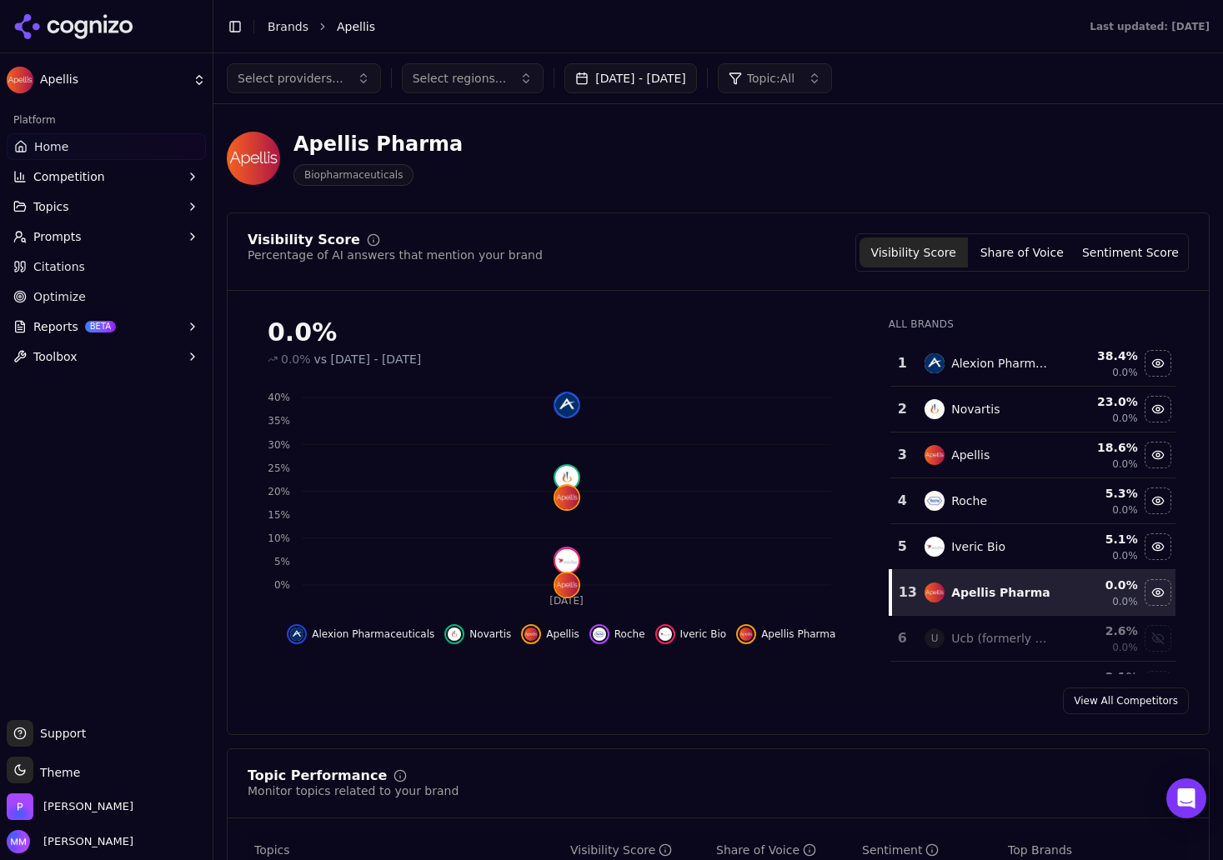
click at [96, 229] on button "Prompts" at bounding box center [106, 236] width 199 height 27
click at [23, 242] on circle "button" at bounding box center [23, 239] width 3 height 3
click at [59, 241] on span "Prompts" at bounding box center [57, 236] width 48 height 17
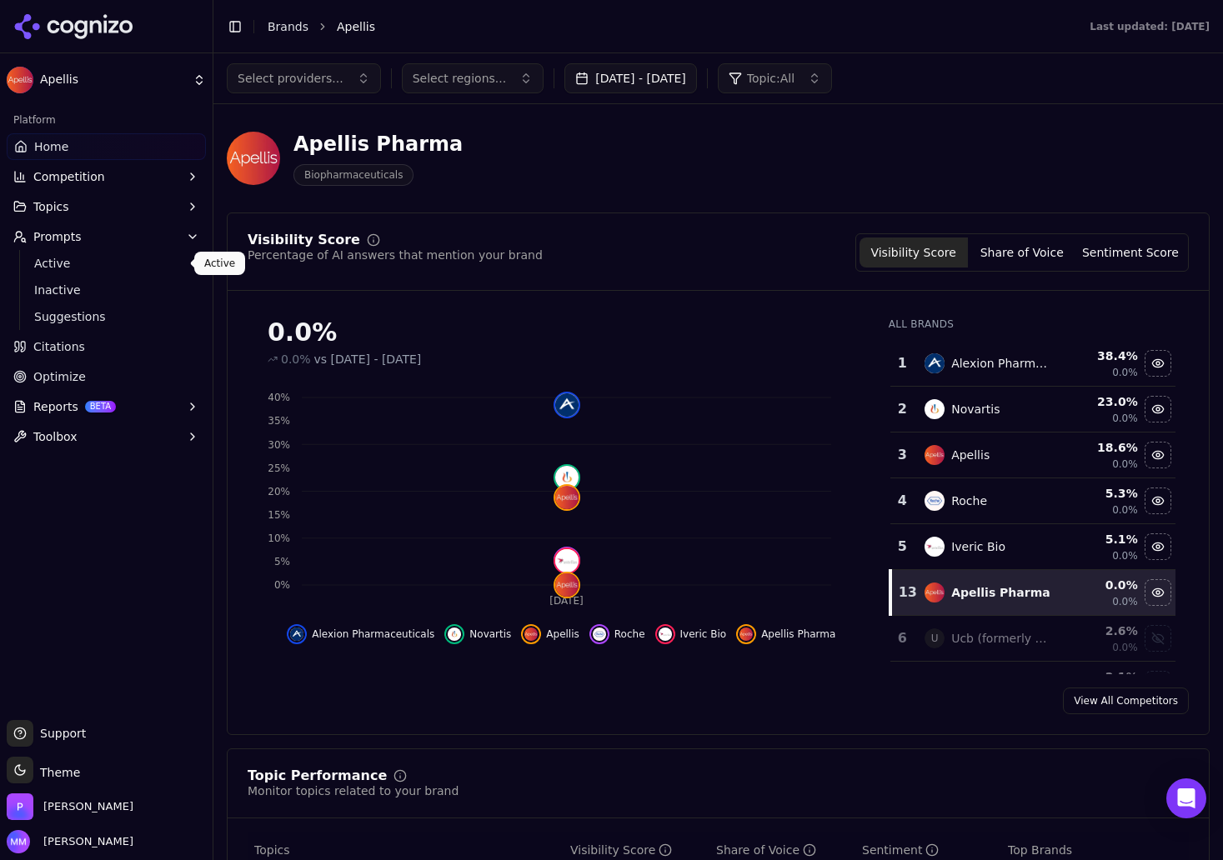
click at [71, 268] on span "Active" at bounding box center [106, 263] width 145 height 17
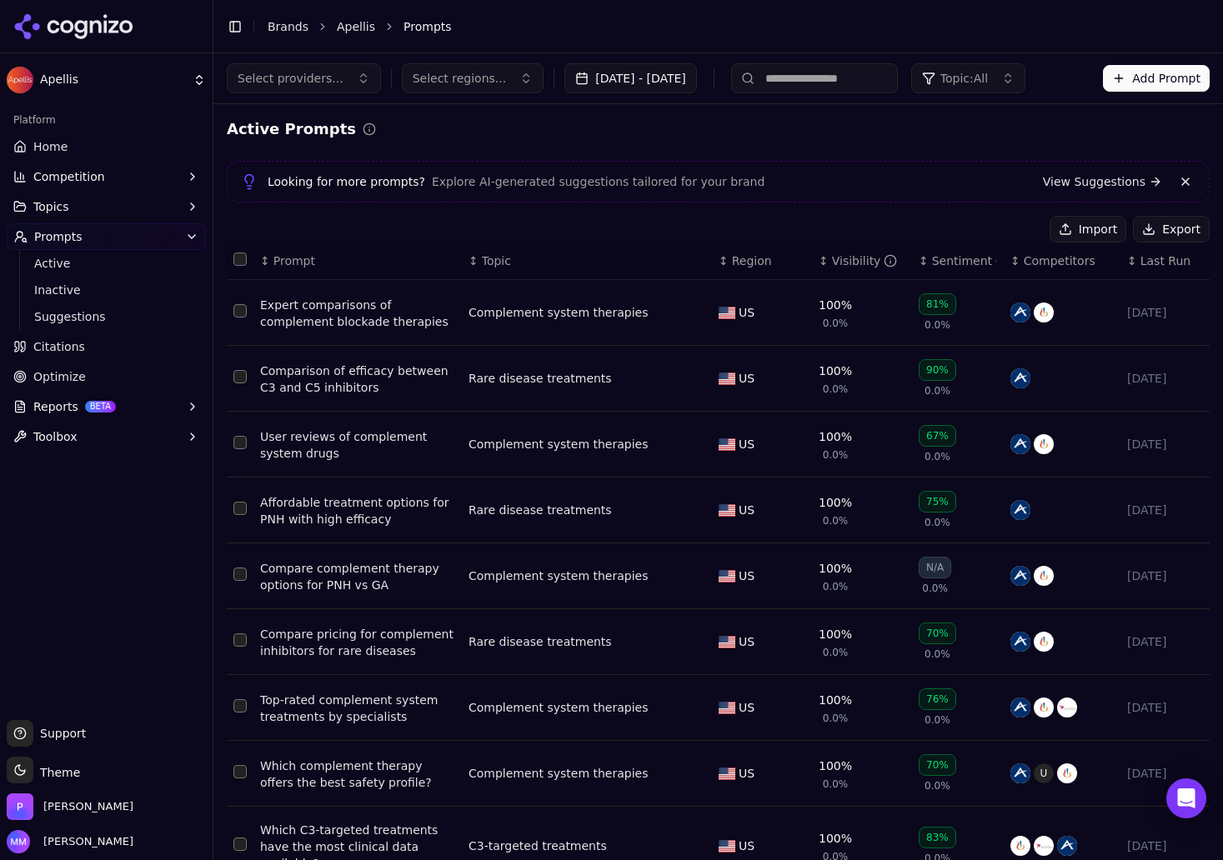
scroll to position [148, 0]
